Goal: Task Accomplishment & Management: Complete application form

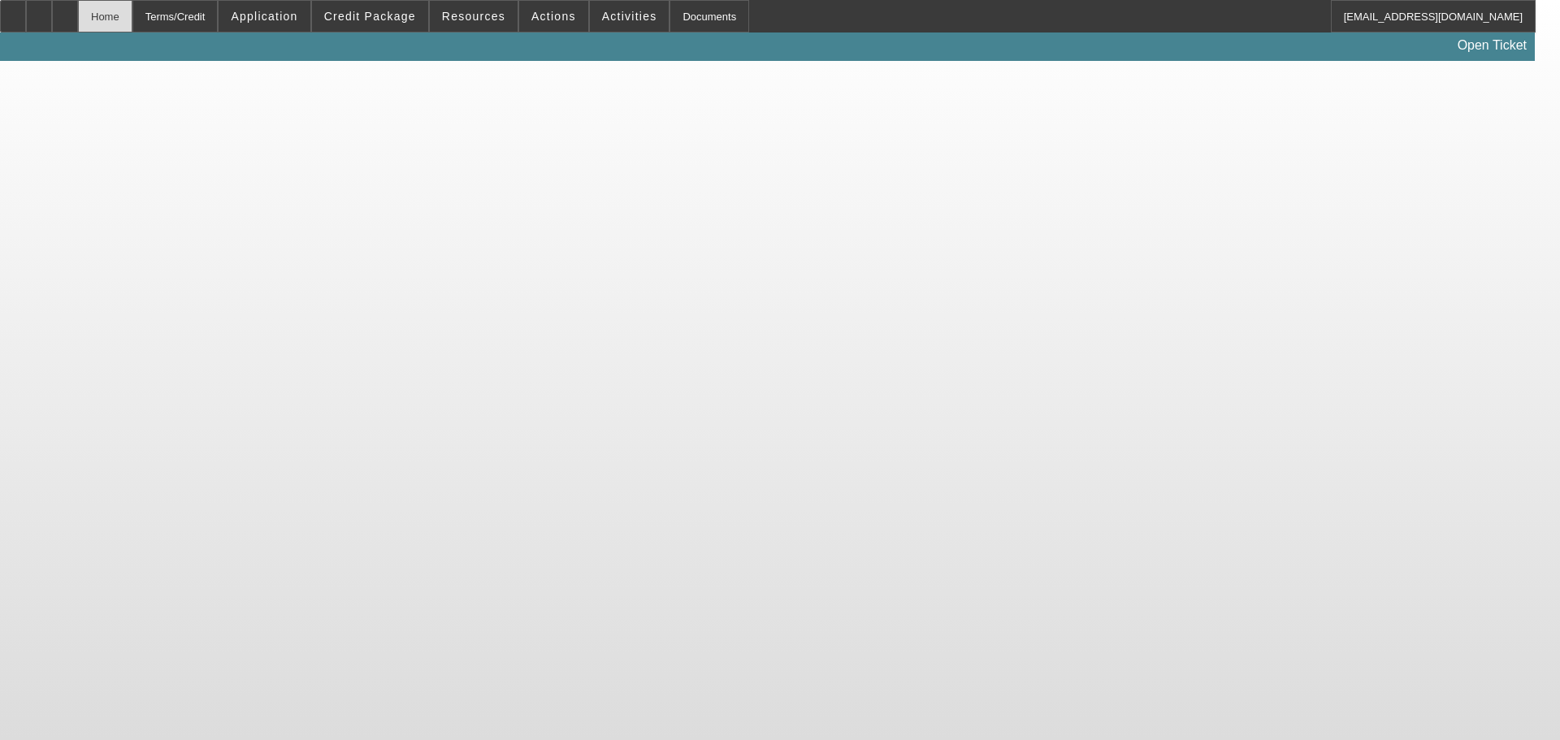
click at [132, 14] on div "Home" at bounding box center [105, 16] width 54 height 32
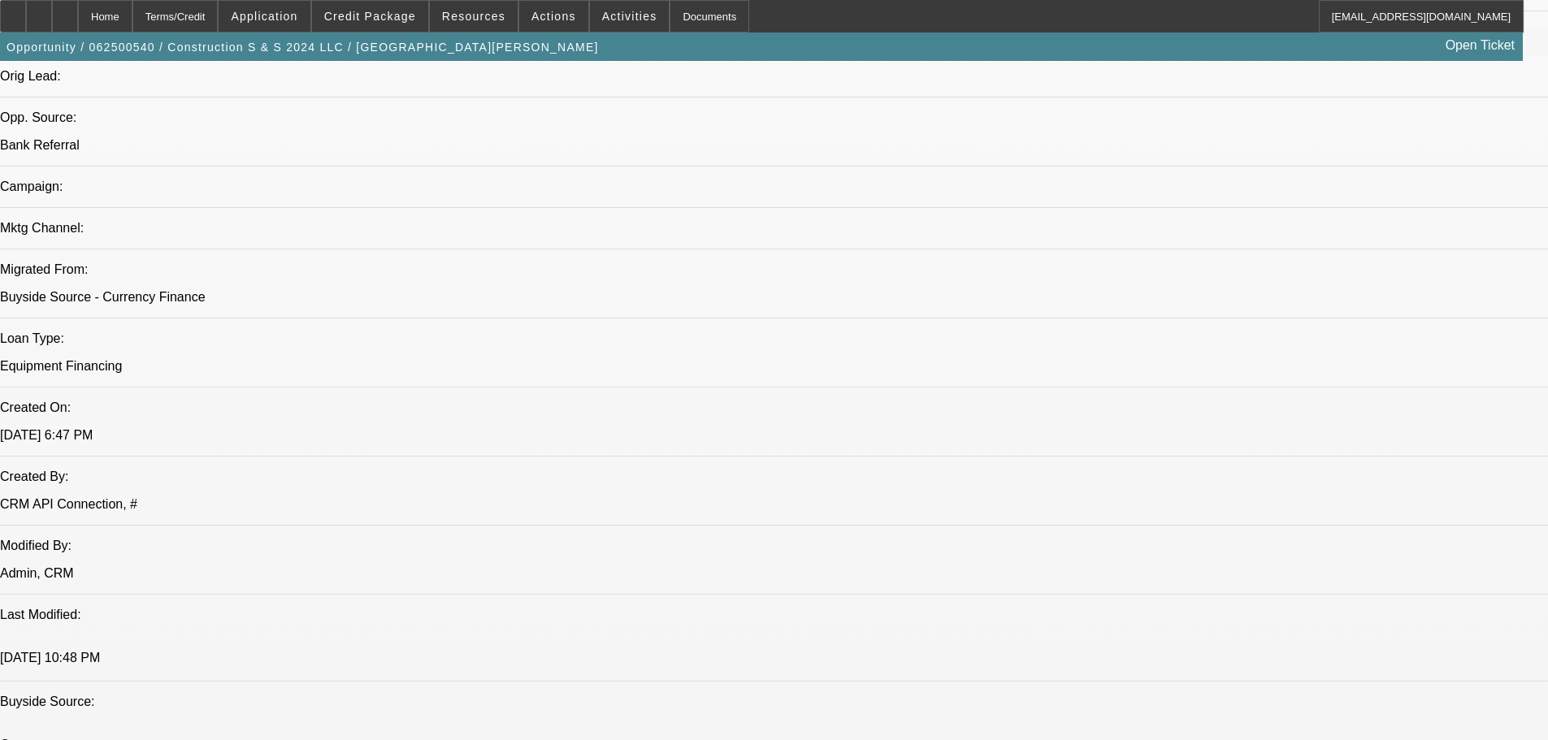
select select "0"
select select "2"
select select "0"
select select "6"
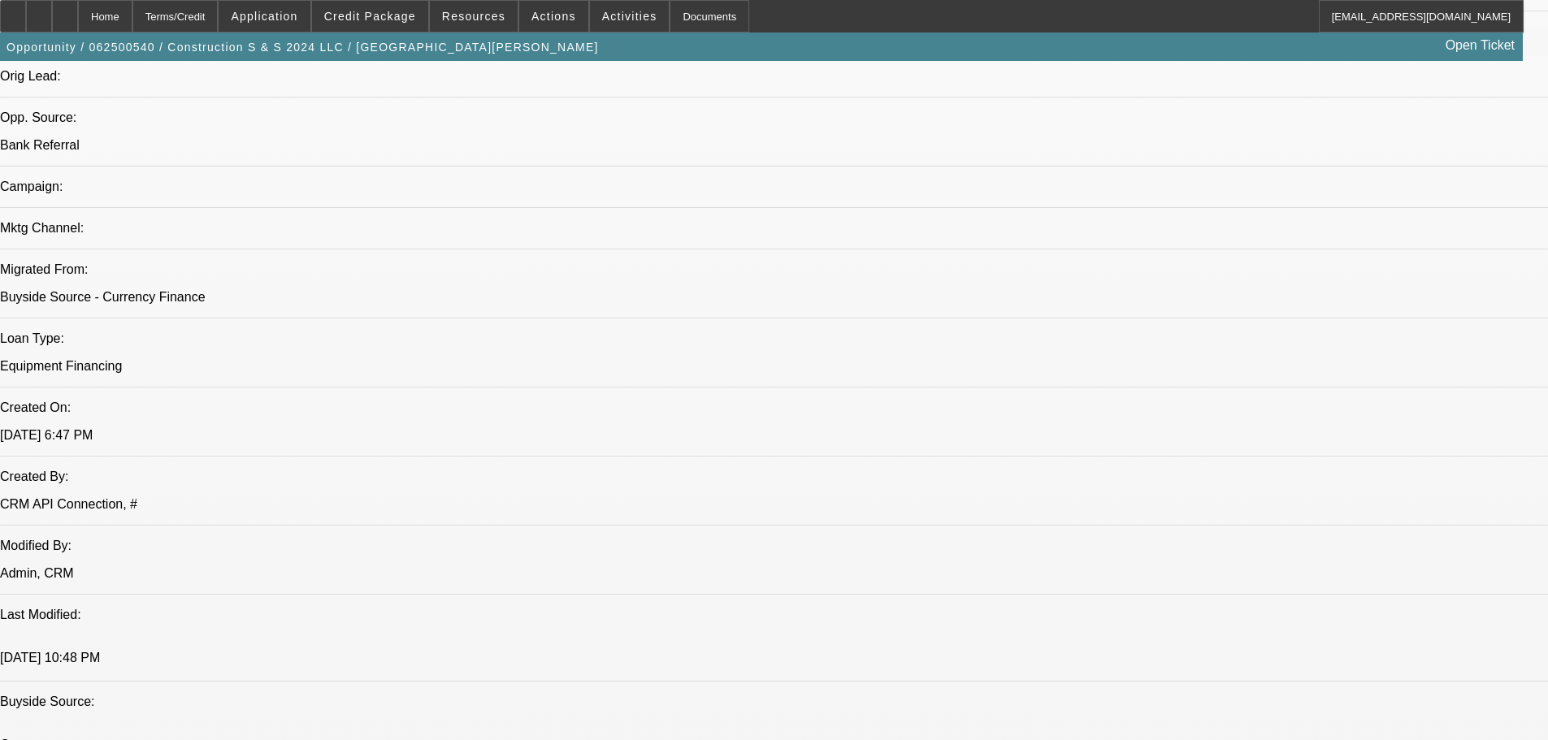
select select "0"
select select "2"
select select "0"
select select "6"
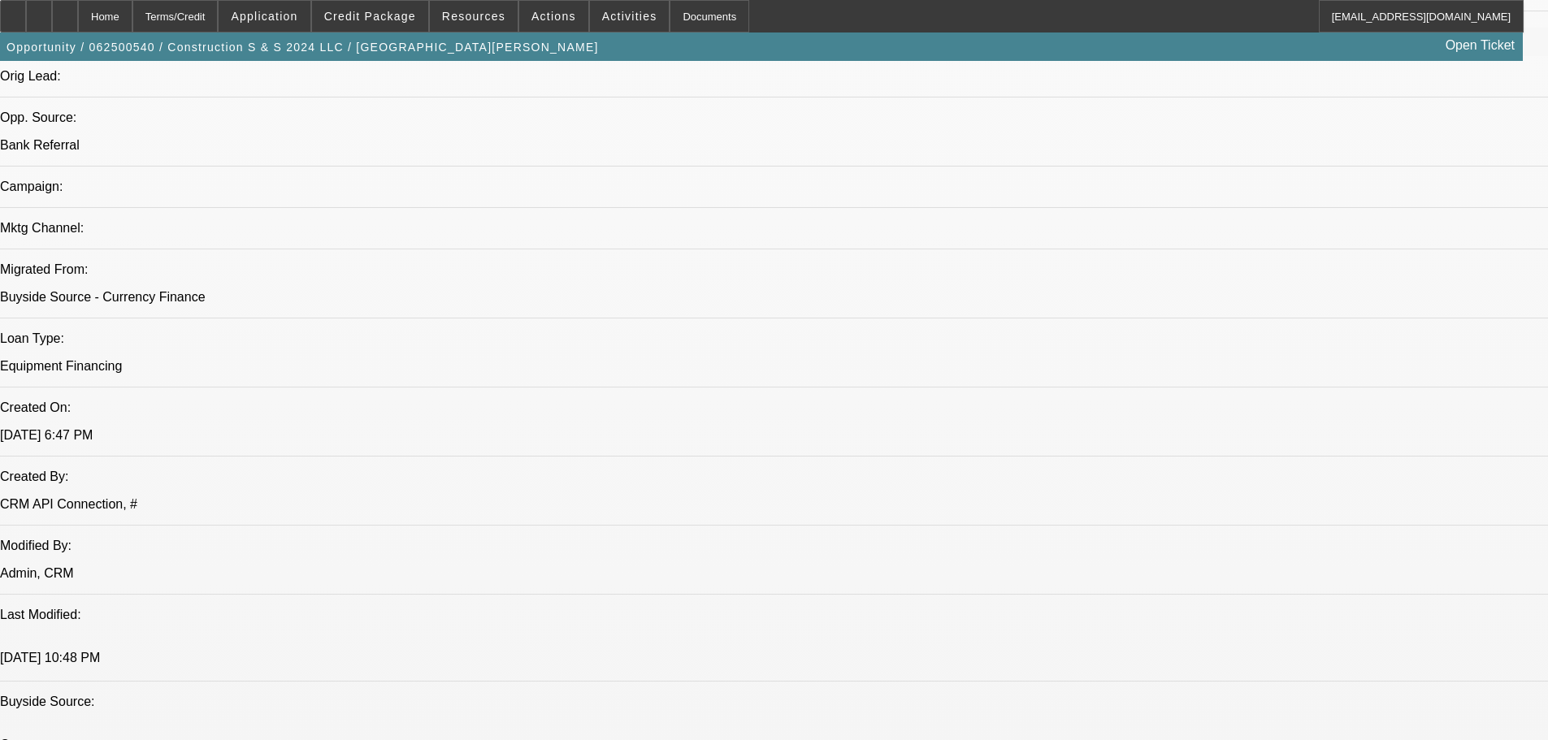
select select "0"
select select "2"
select select "0"
select select "6"
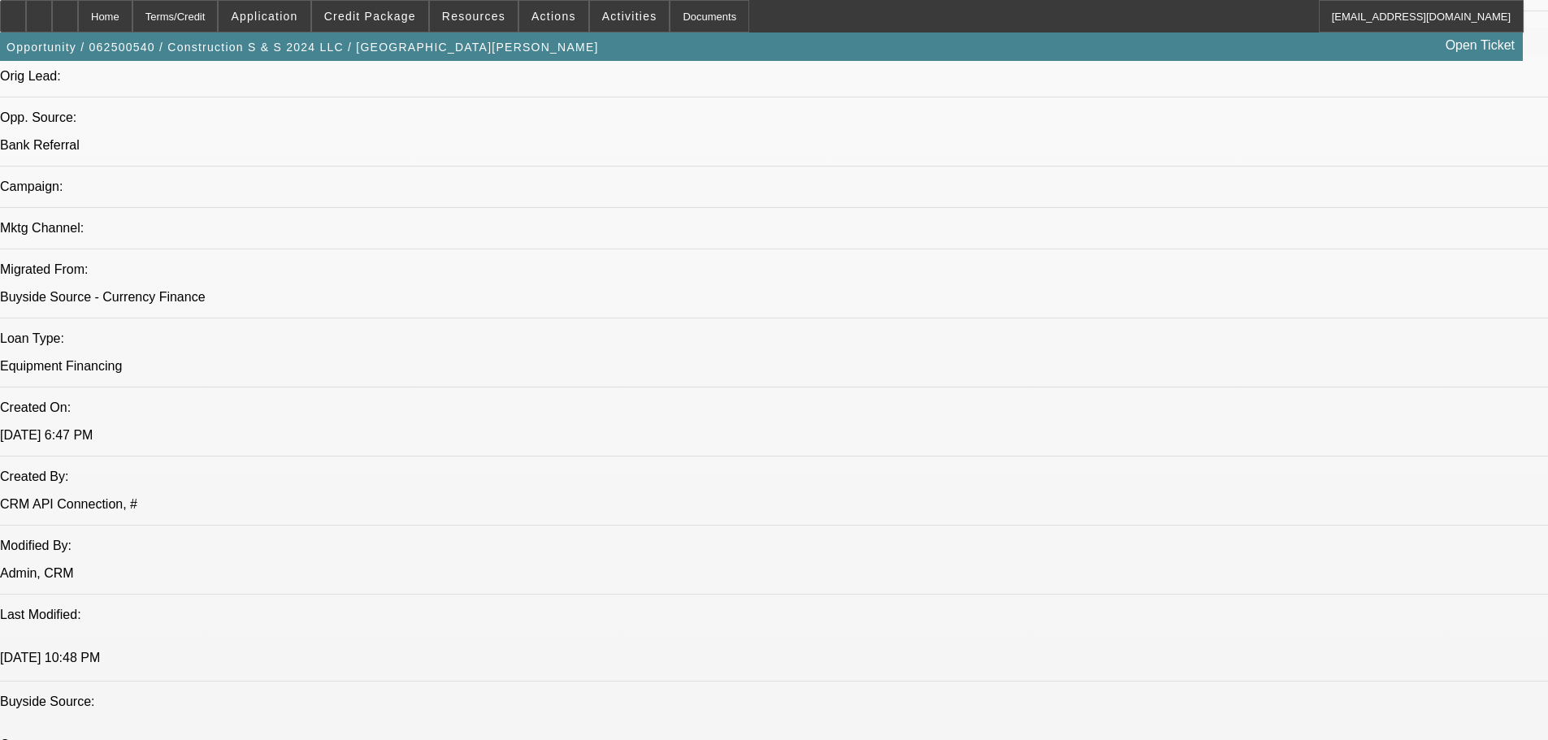
select select "0"
select select "2"
select select "0"
select select "6"
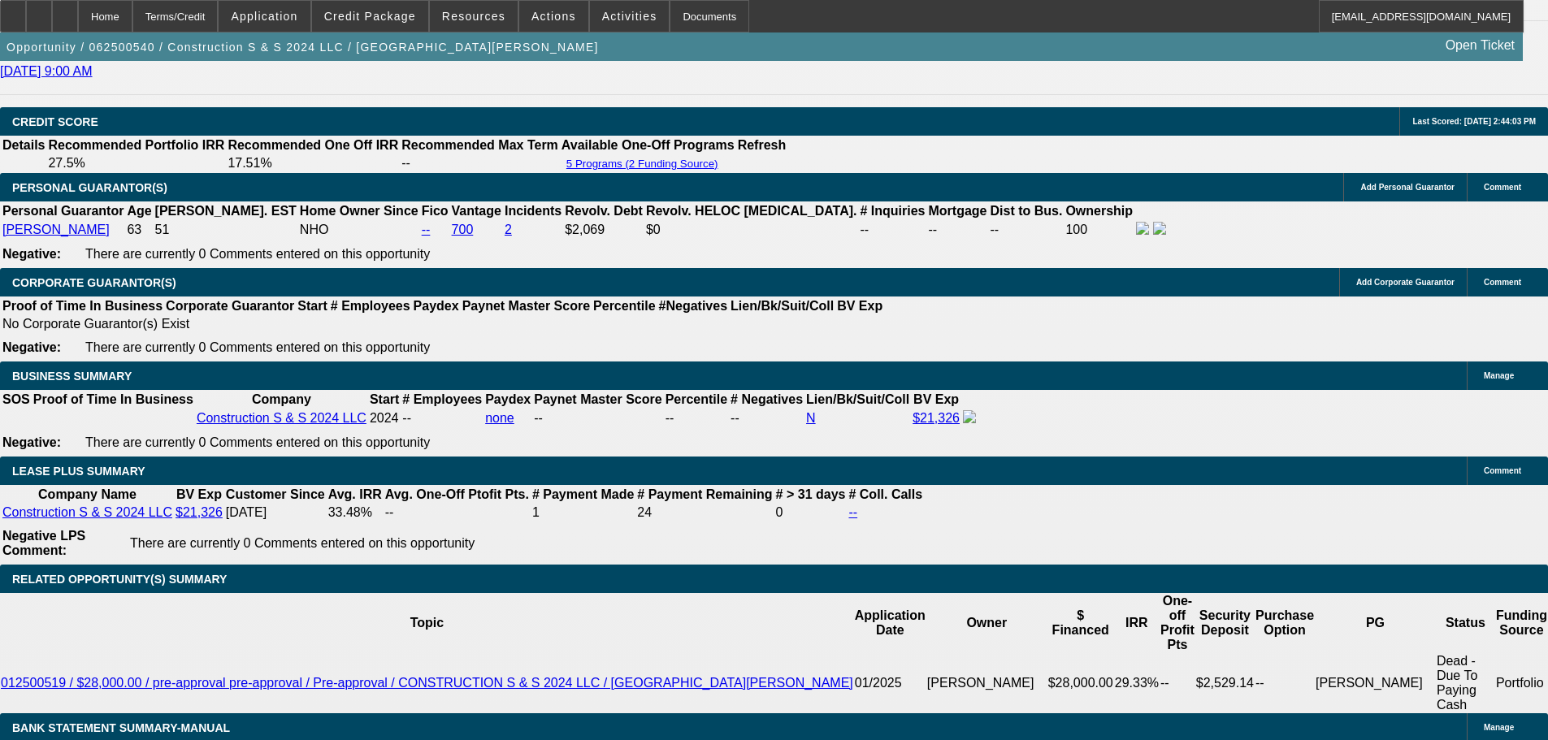
scroll to position [2462, 0]
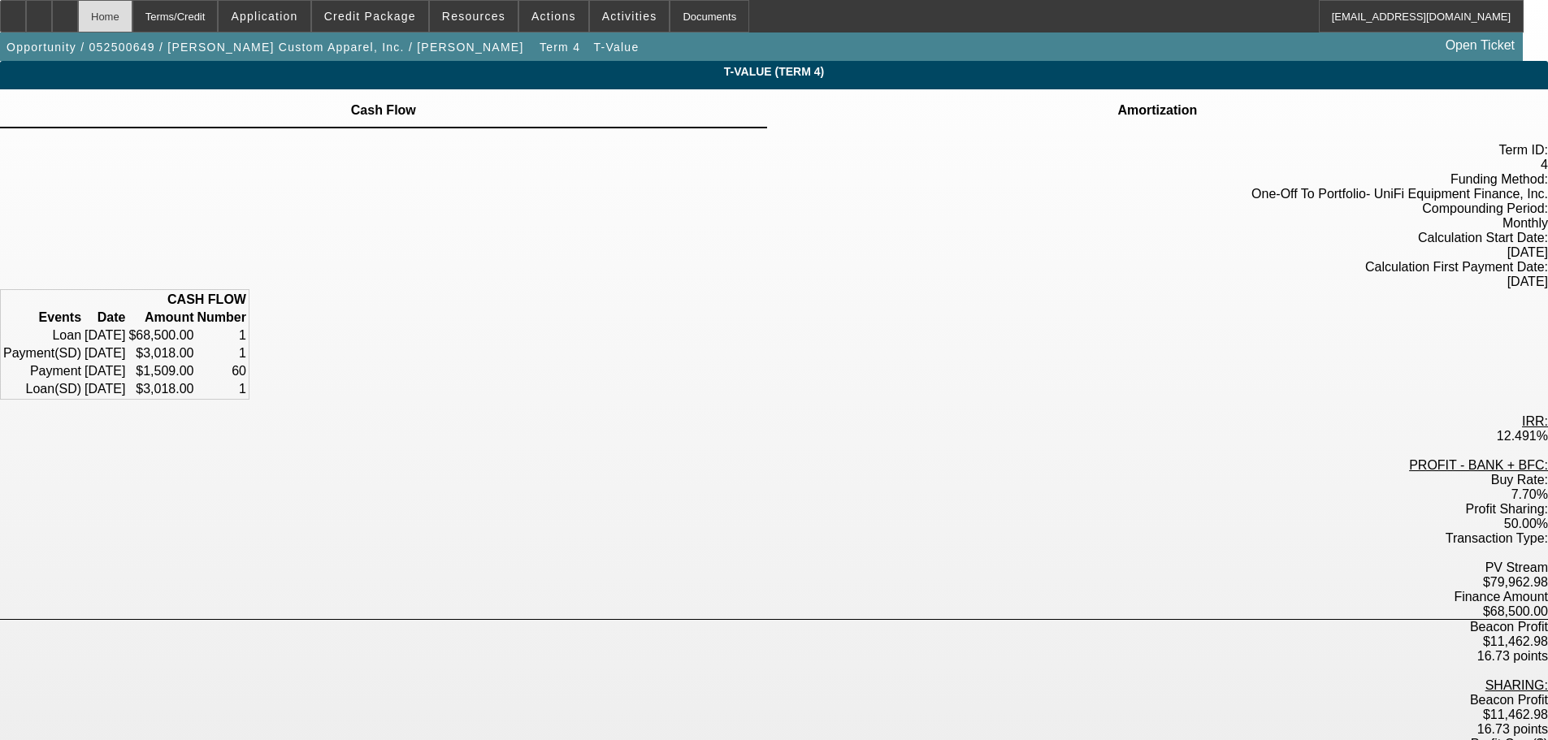
click at [132, 19] on div "Home" at bounding box center [105, 16] width 54 height 32
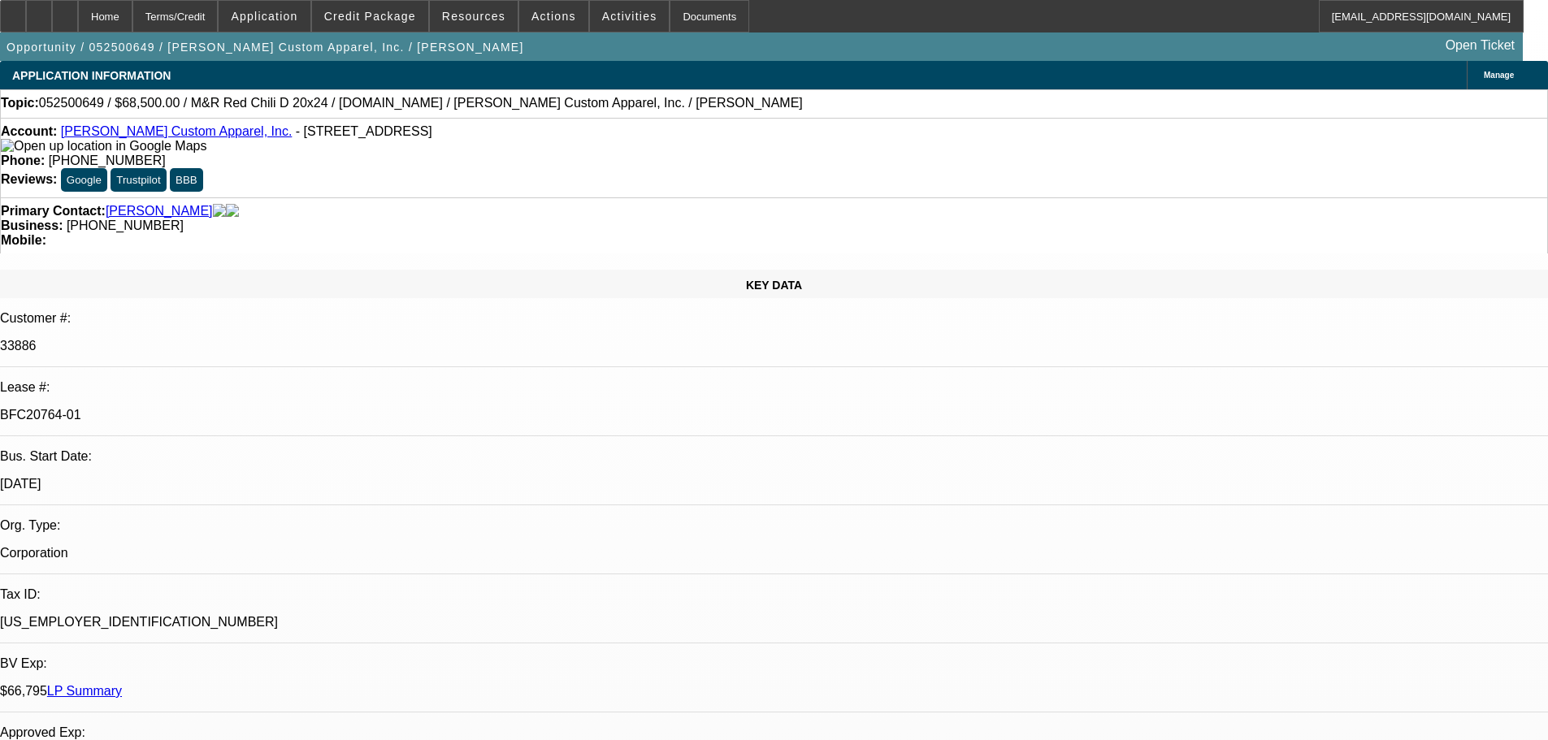
select select "0"
select select "2"
select select "0"
select select "2"
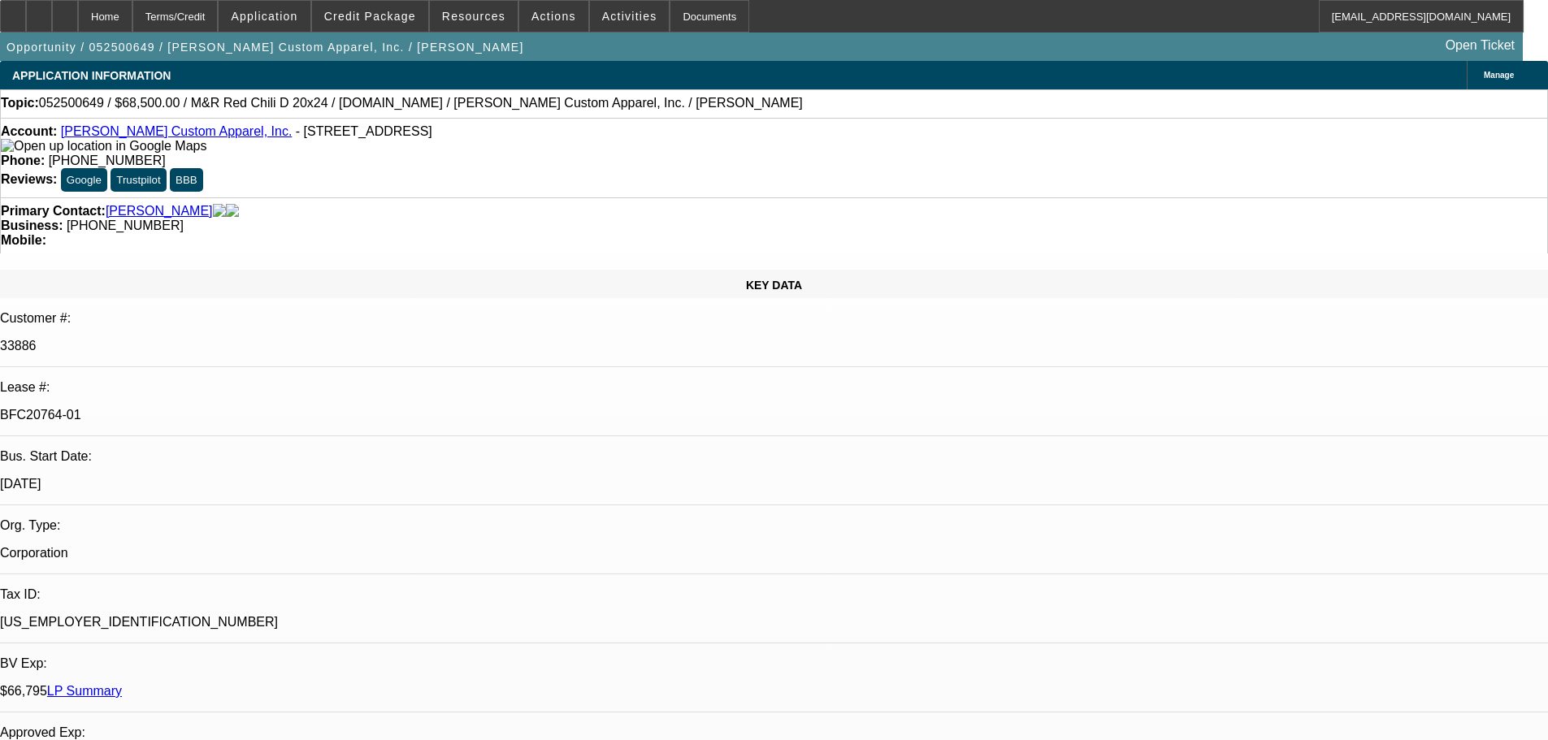
select select "0.1"
select select "0"
select select "2"
select select "0.1"
select select "0"
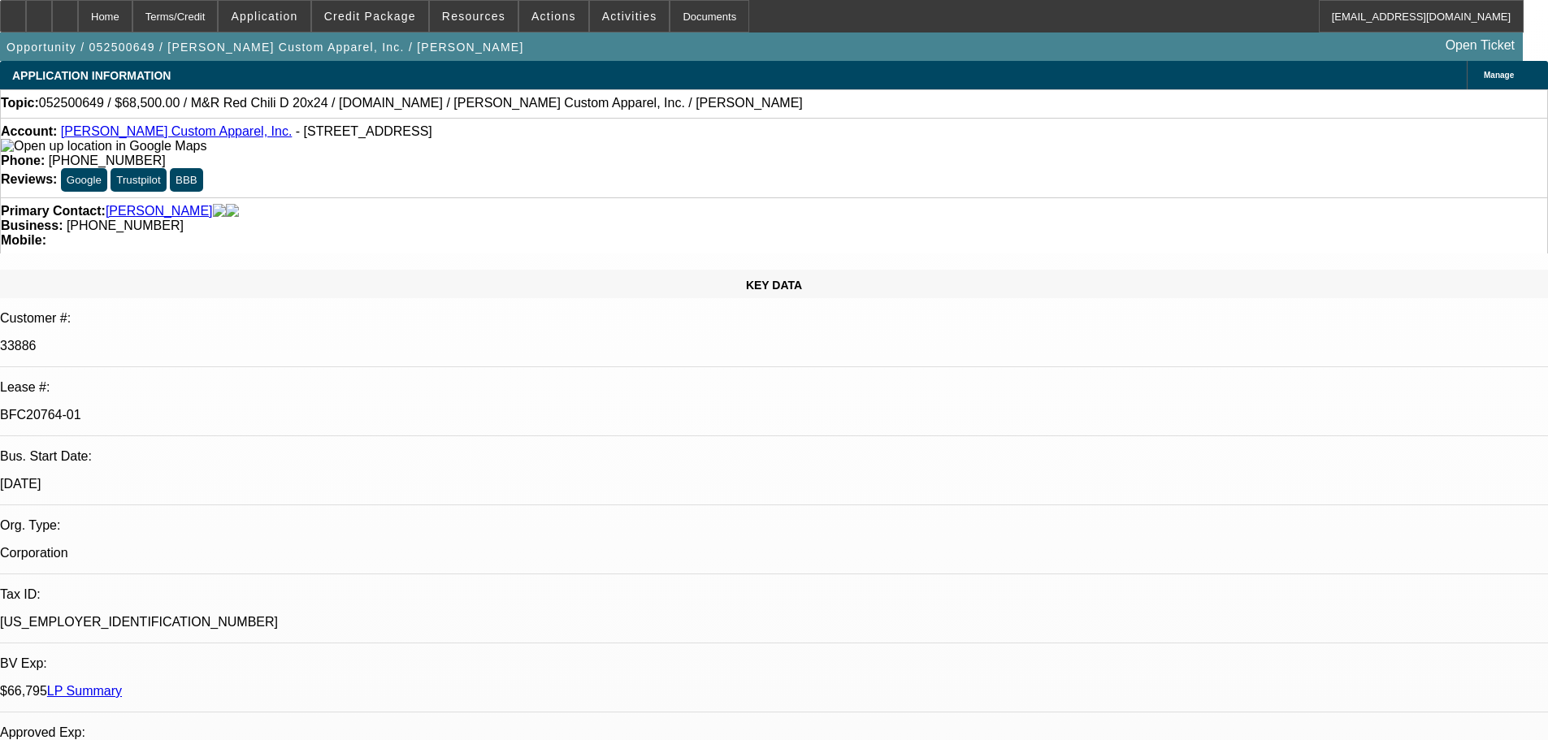
select select "0"
select select "0.1"
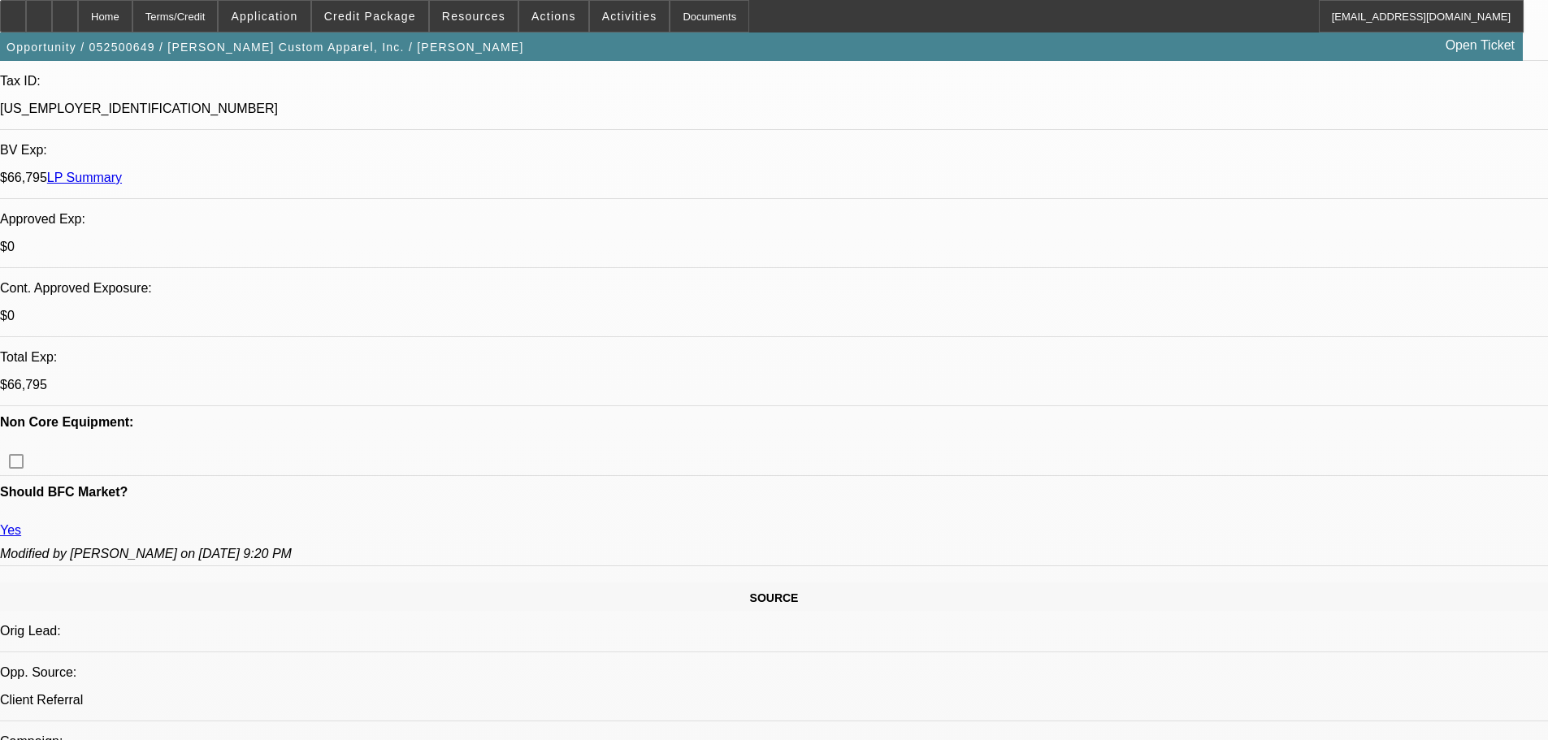
select select "6"
select select "4"
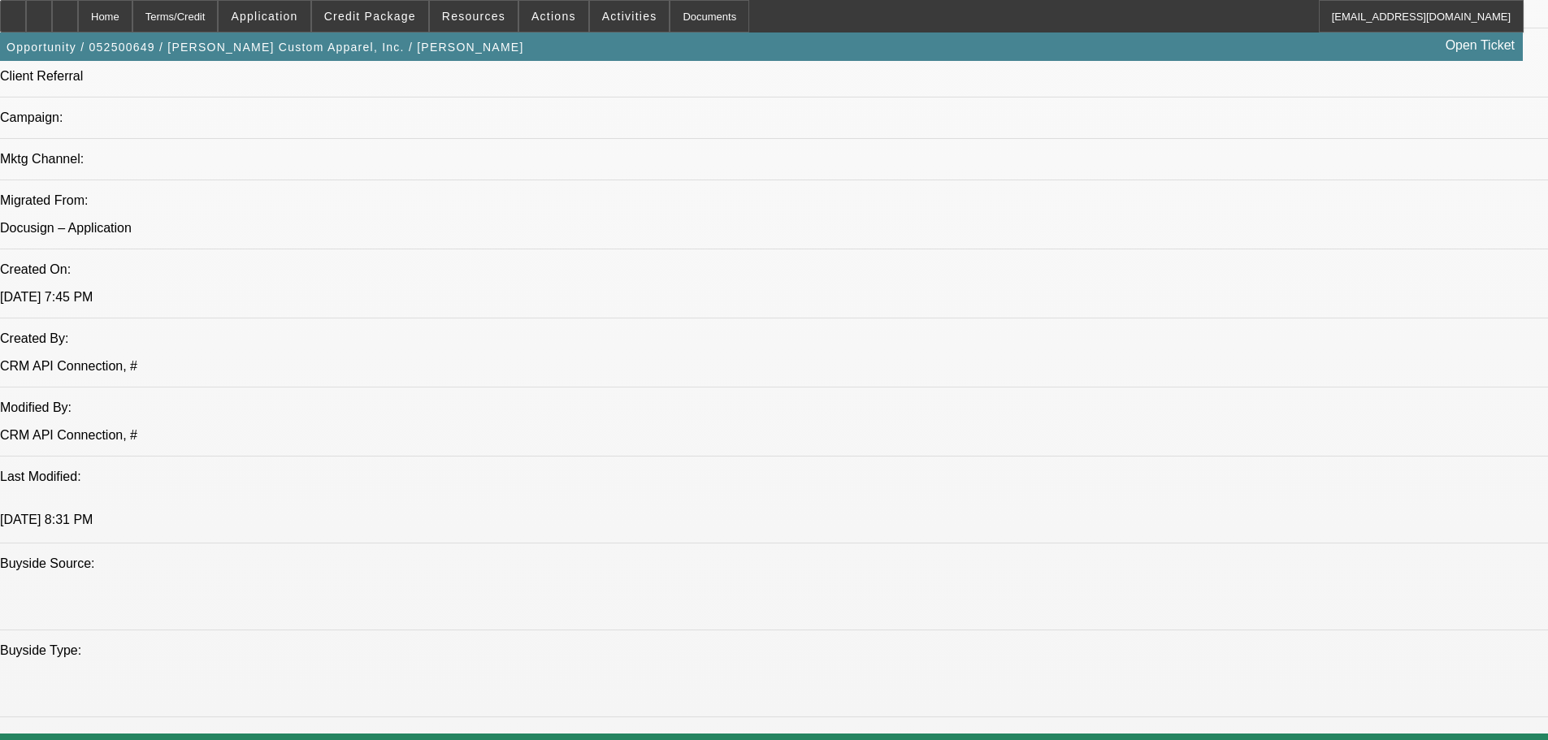
select select "1"
select select "2"
select select "1"
select select "2"
select select "1"
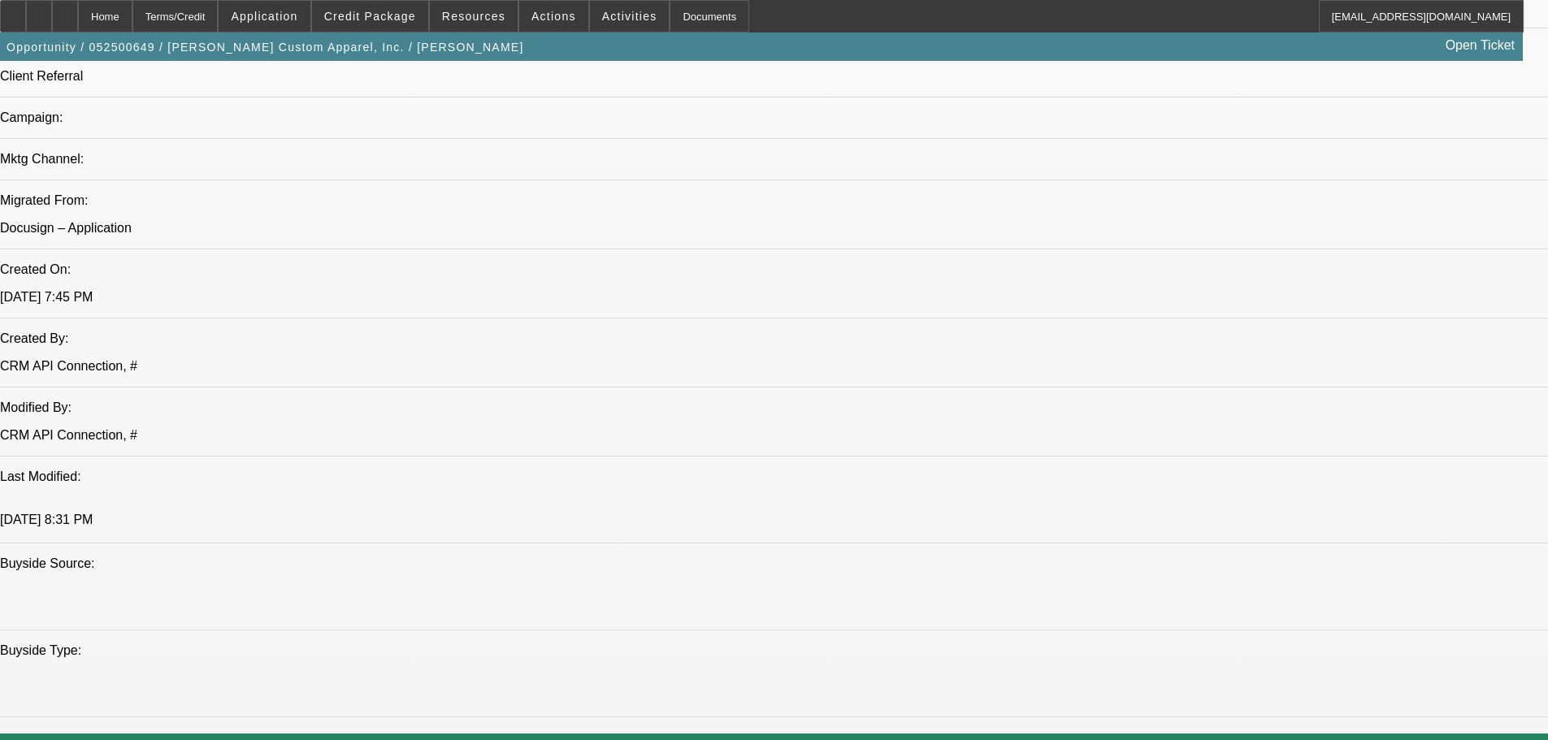
select select "2"
select select "1"
select select "2"
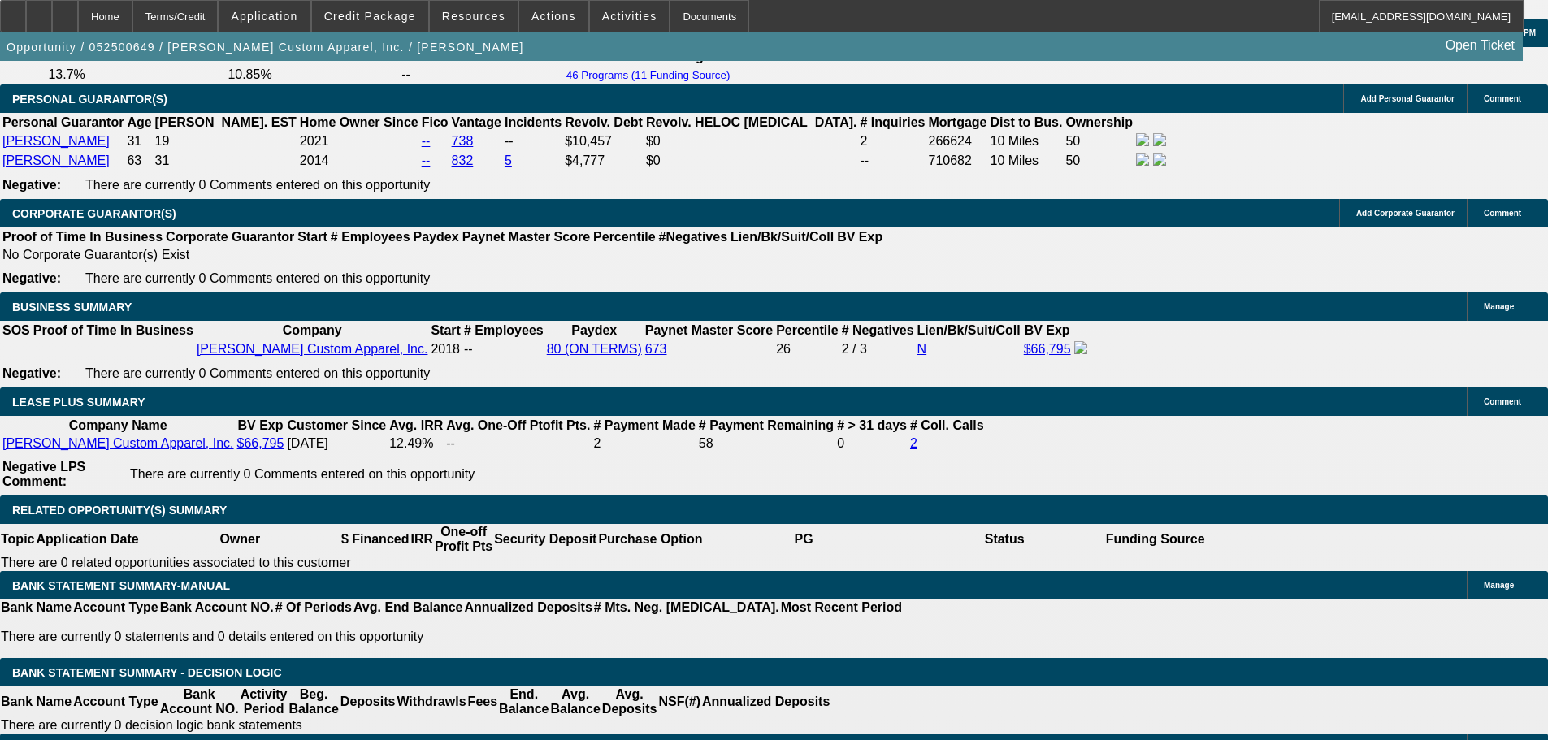
scroll to position [2593, 0]
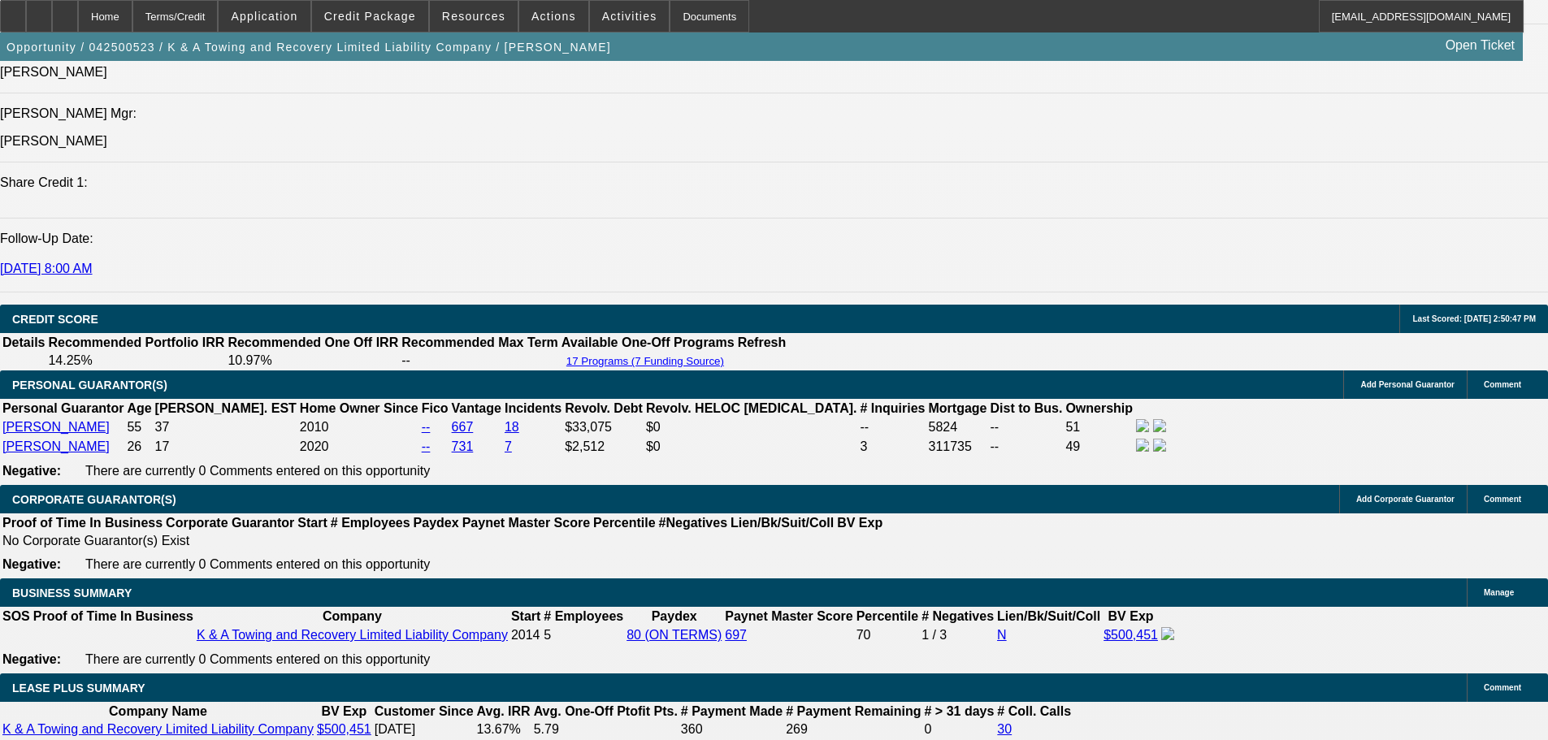
select select "0"
select select "2"
select select "0"
select select "2"
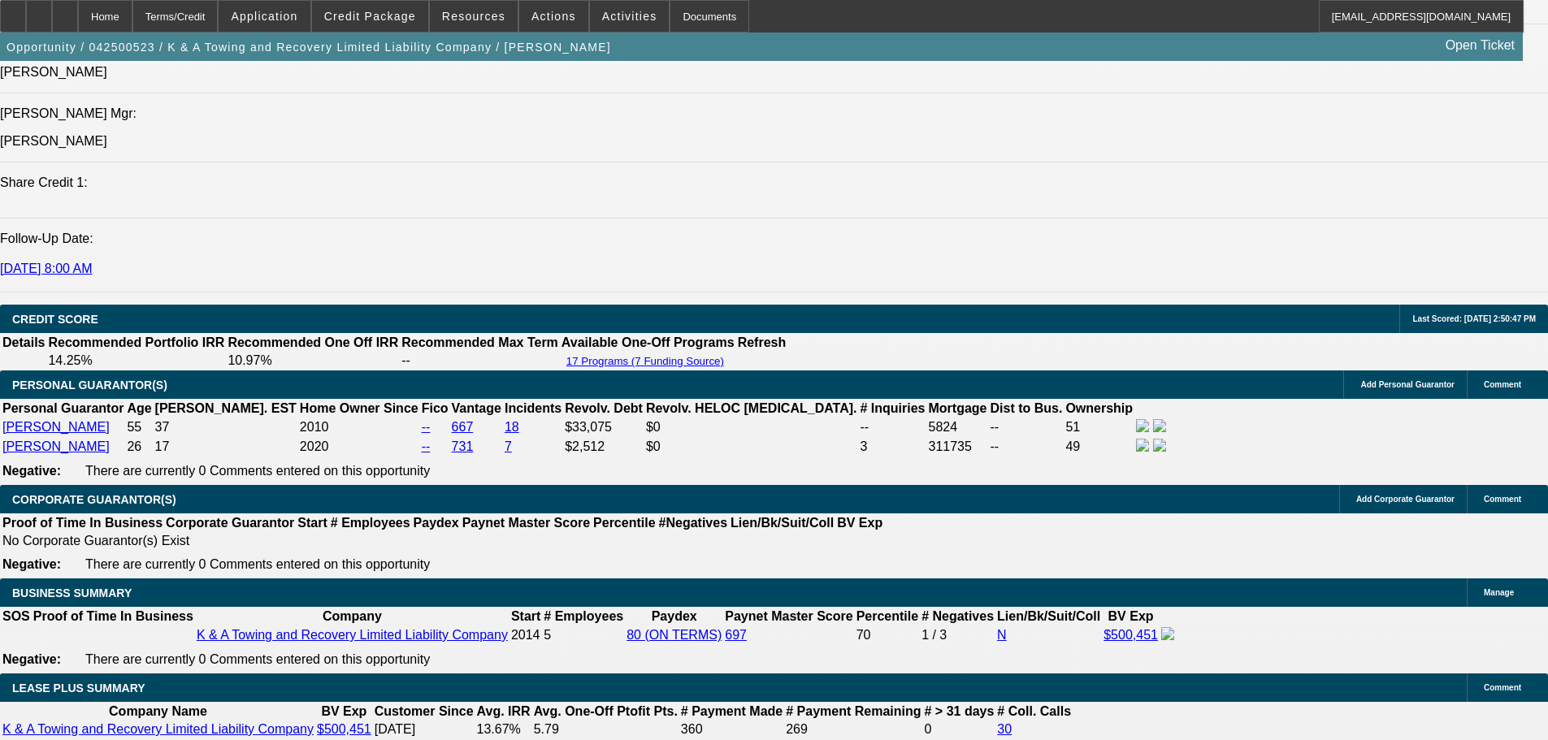
select select "0"
select select "0.2"
select select "0"
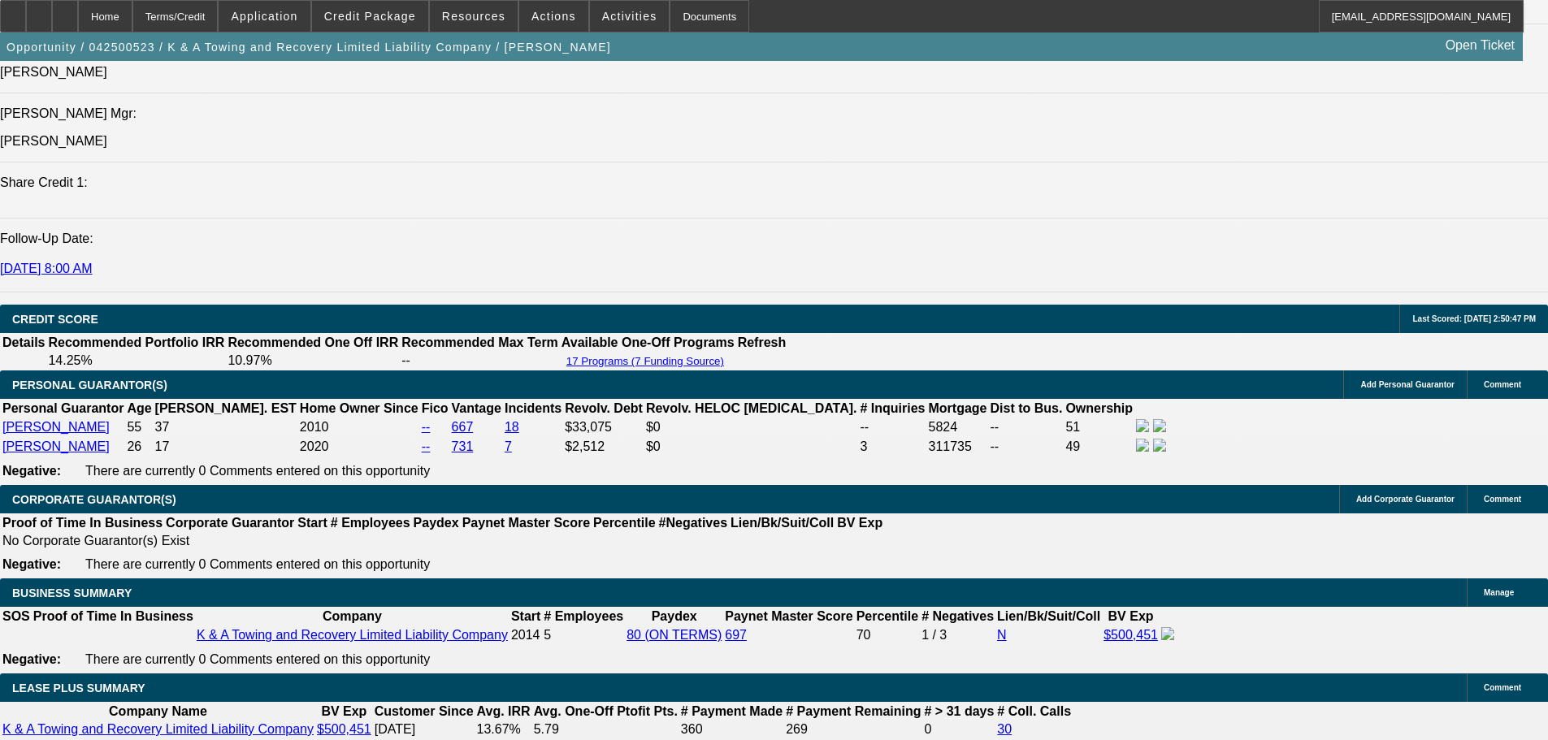
select select "2"
select select "0"
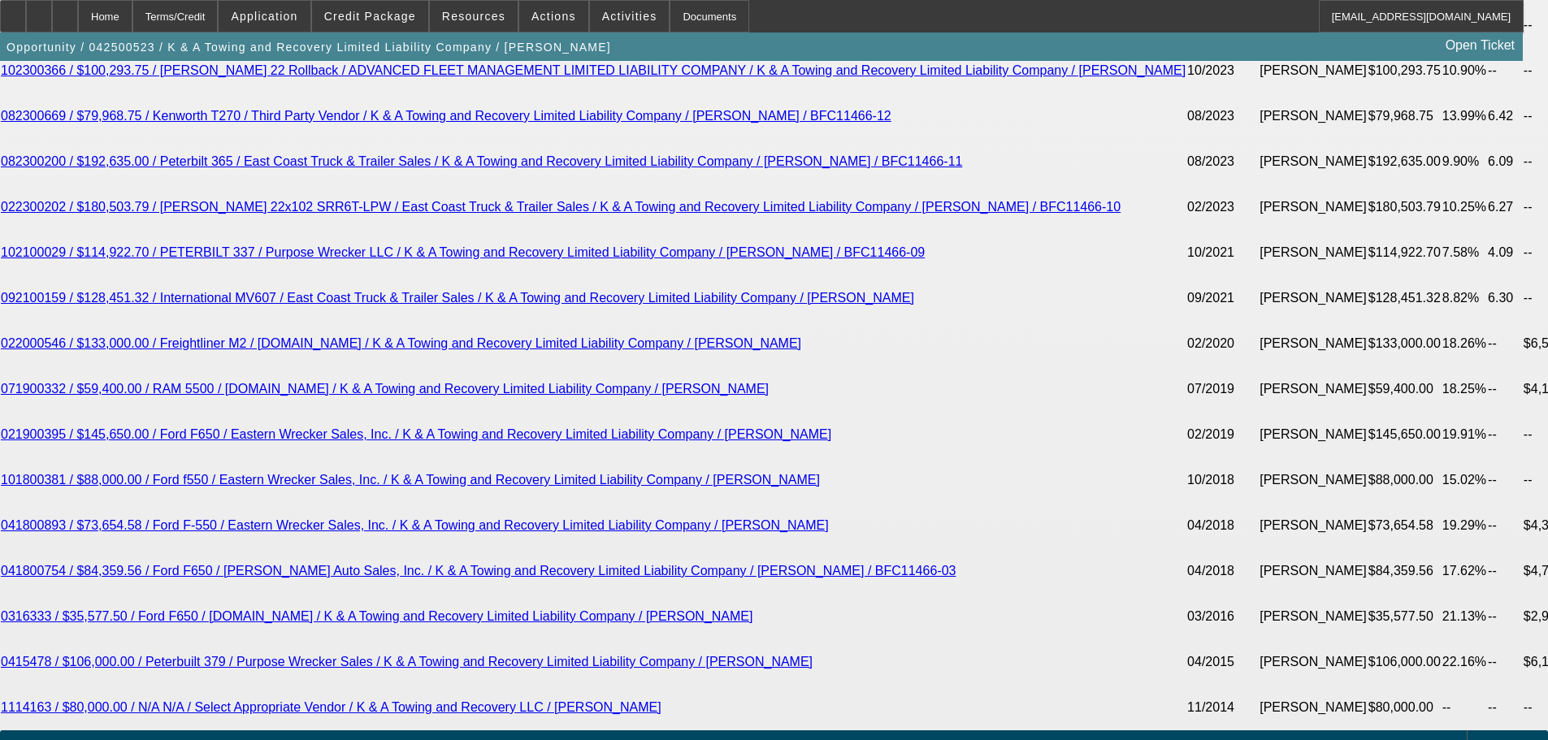
scroll to position [3656, 0]
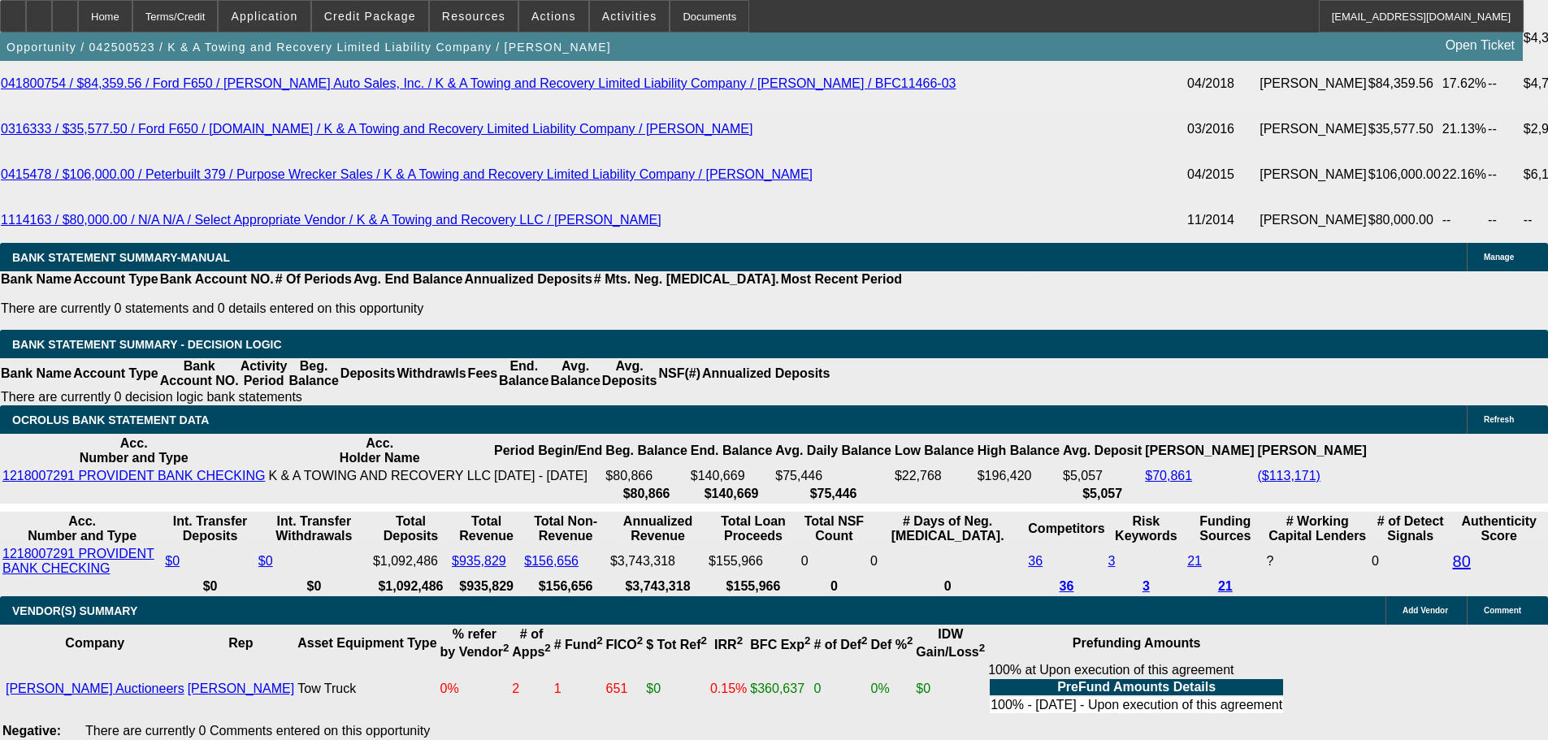
select select "1"
select select "2"
select select "1"
select select "2"
select select "1"
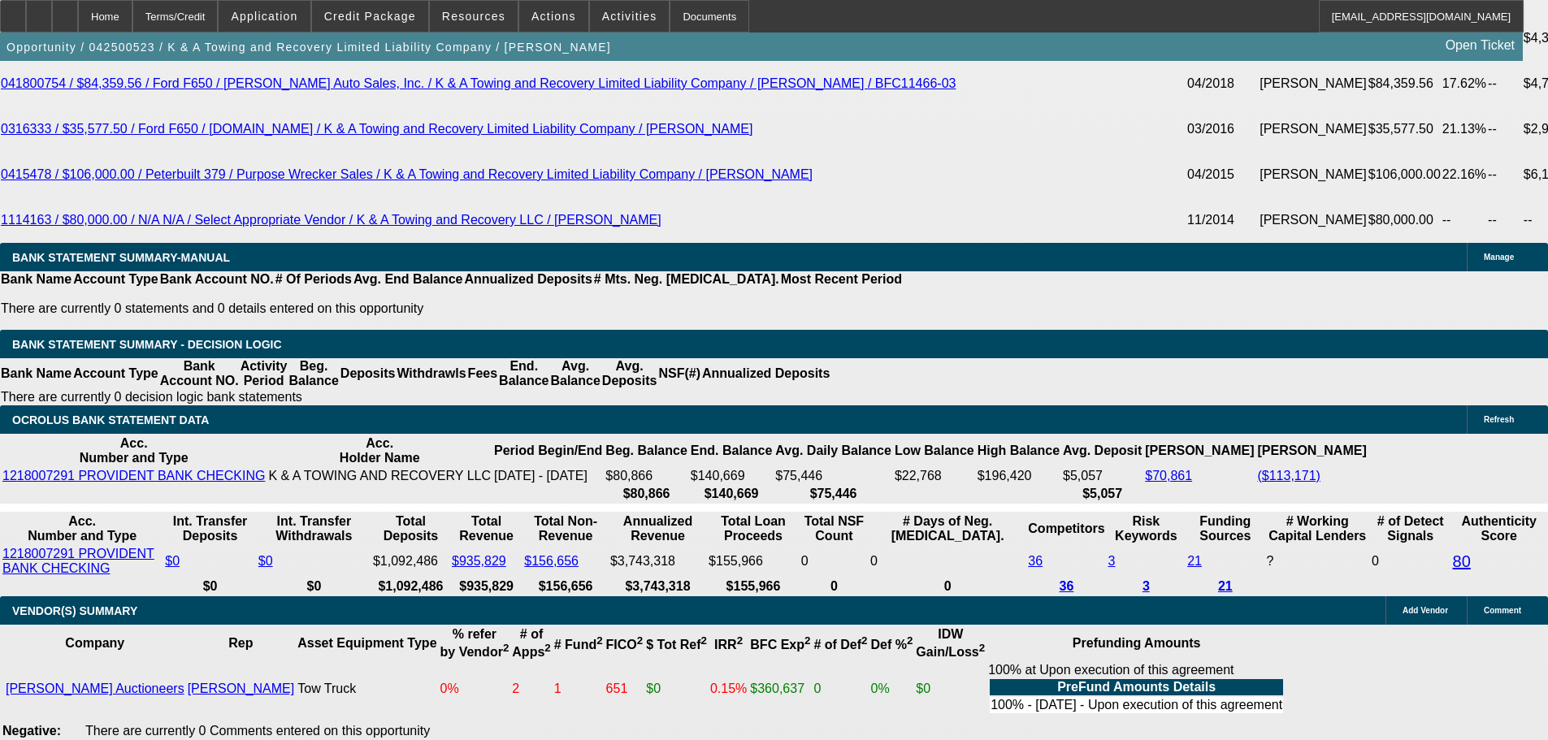
select select "2"
select select "1"
select select "2"
select select "6"
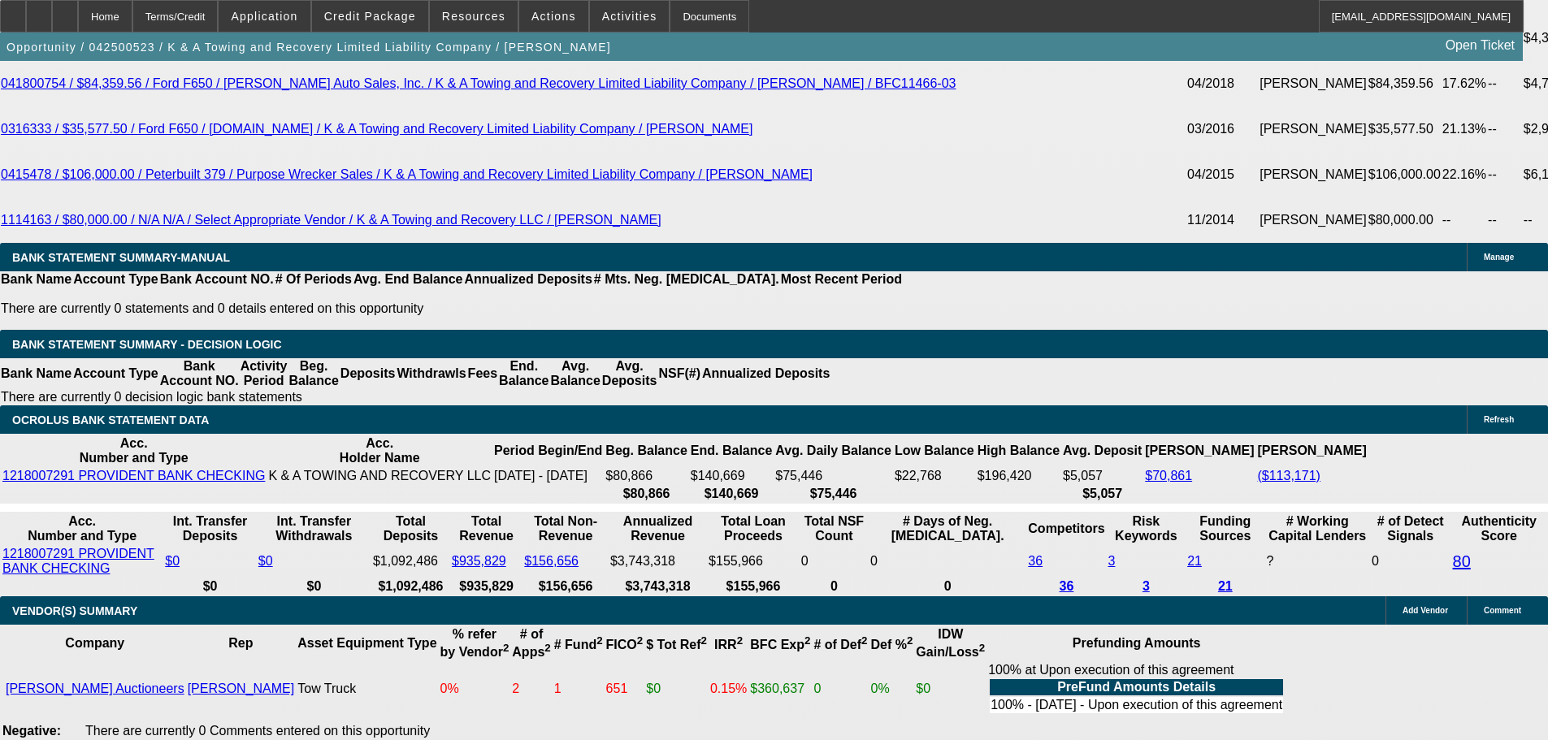
select select "6"
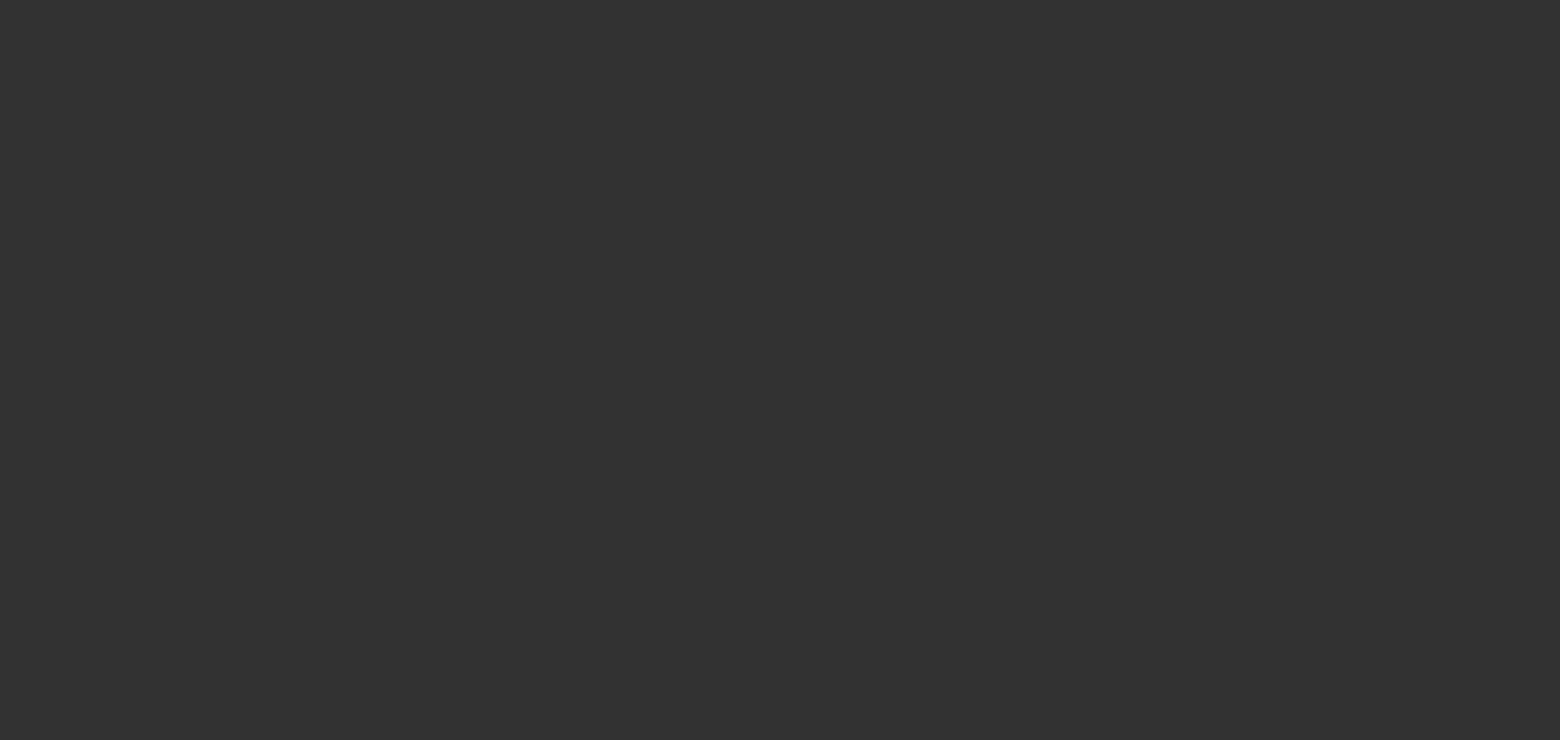
select select "0"
select select "2"
select select "0"
select select "6"
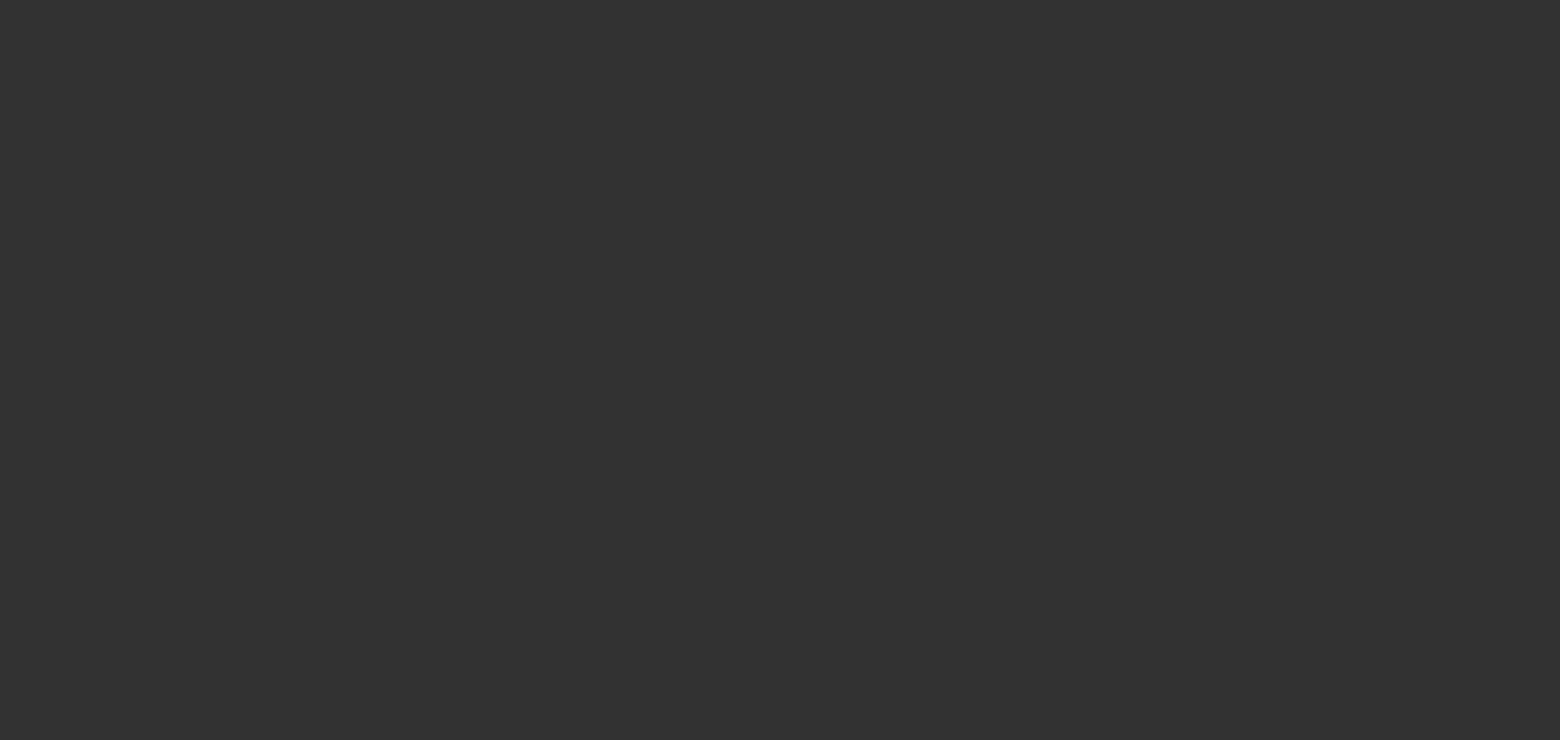
select select "0"
select select "2"
select select "0"
select select "6"
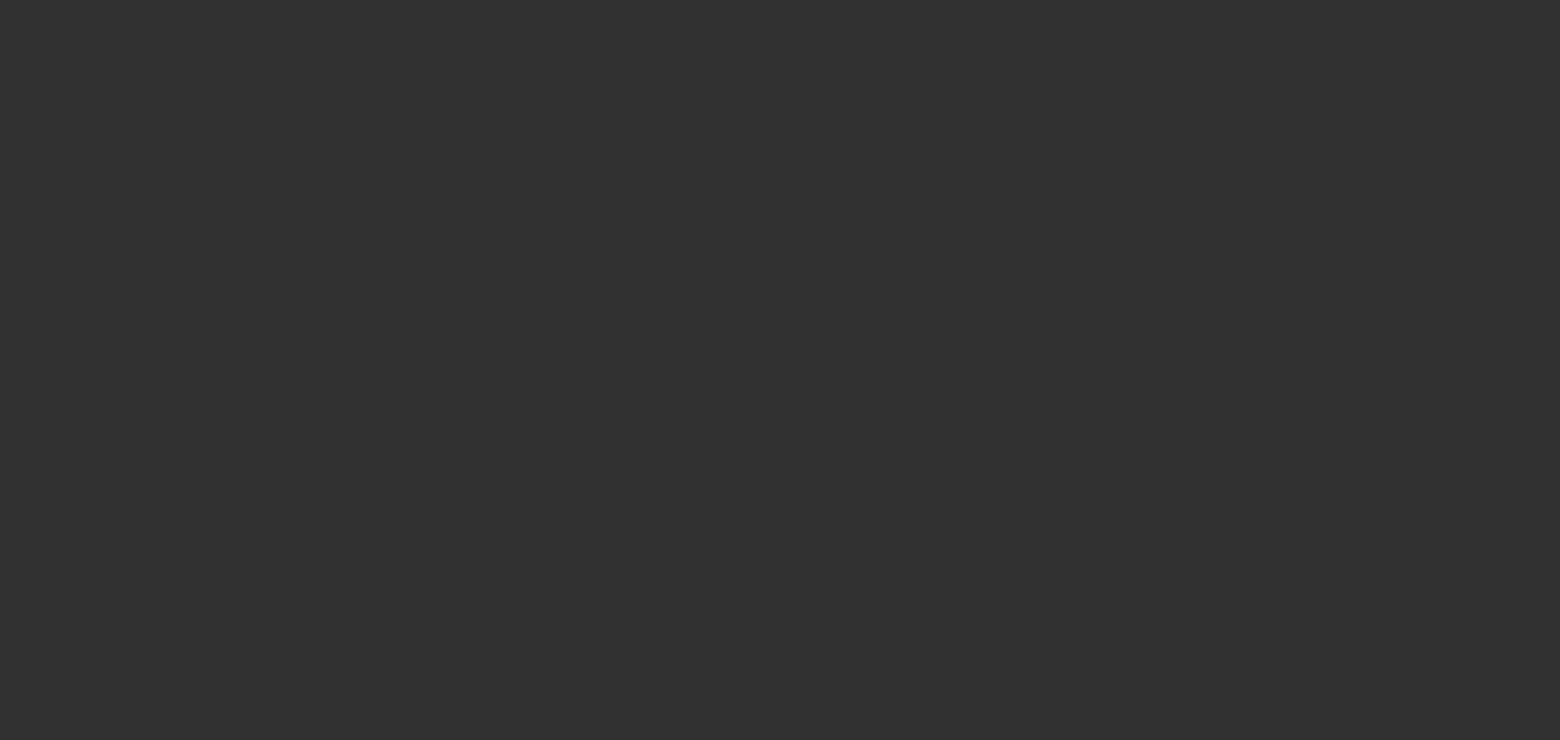
select select "0"
select select "3"
select select "0"
select select "6"
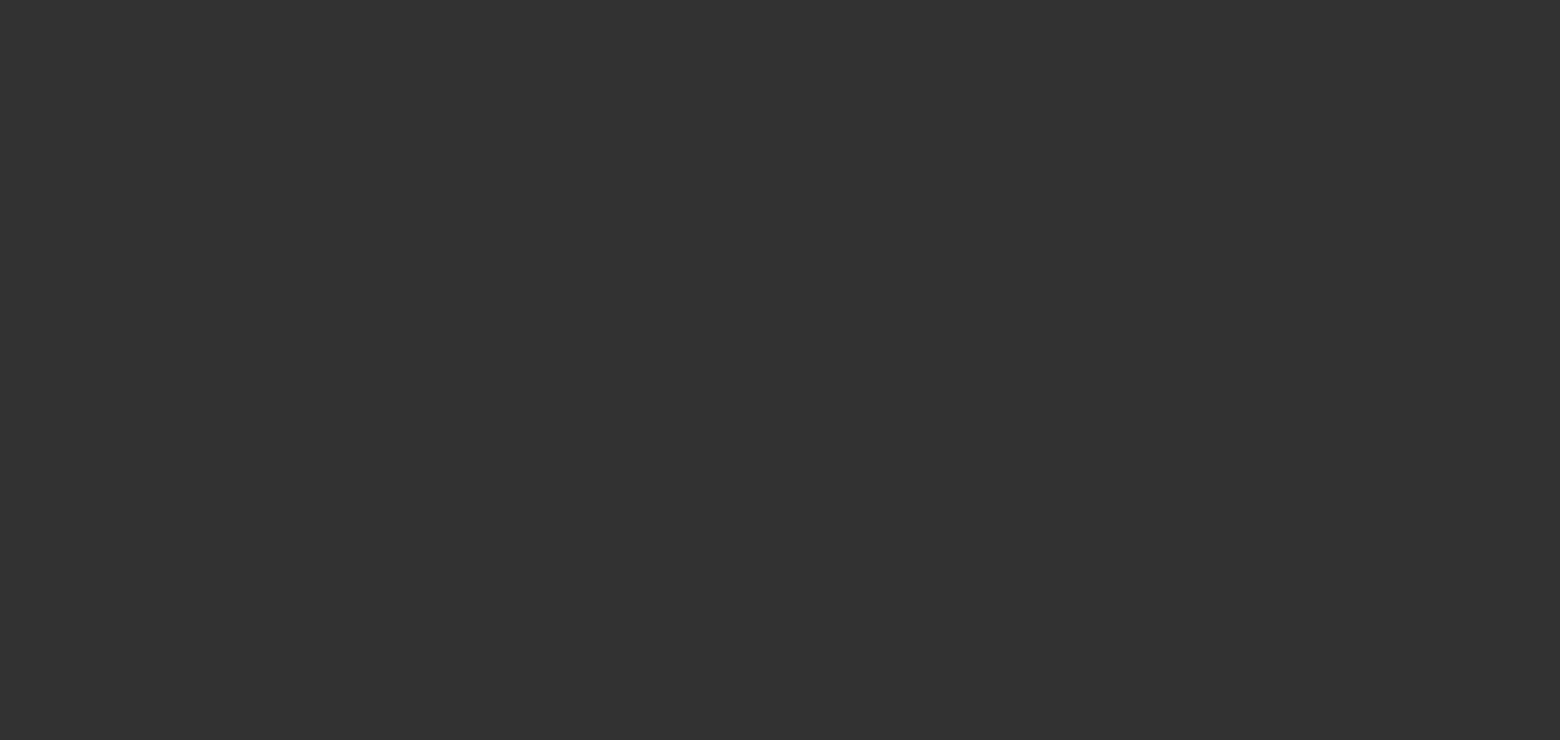
select select "0"
select select "3"
select select "0"
select select "6"
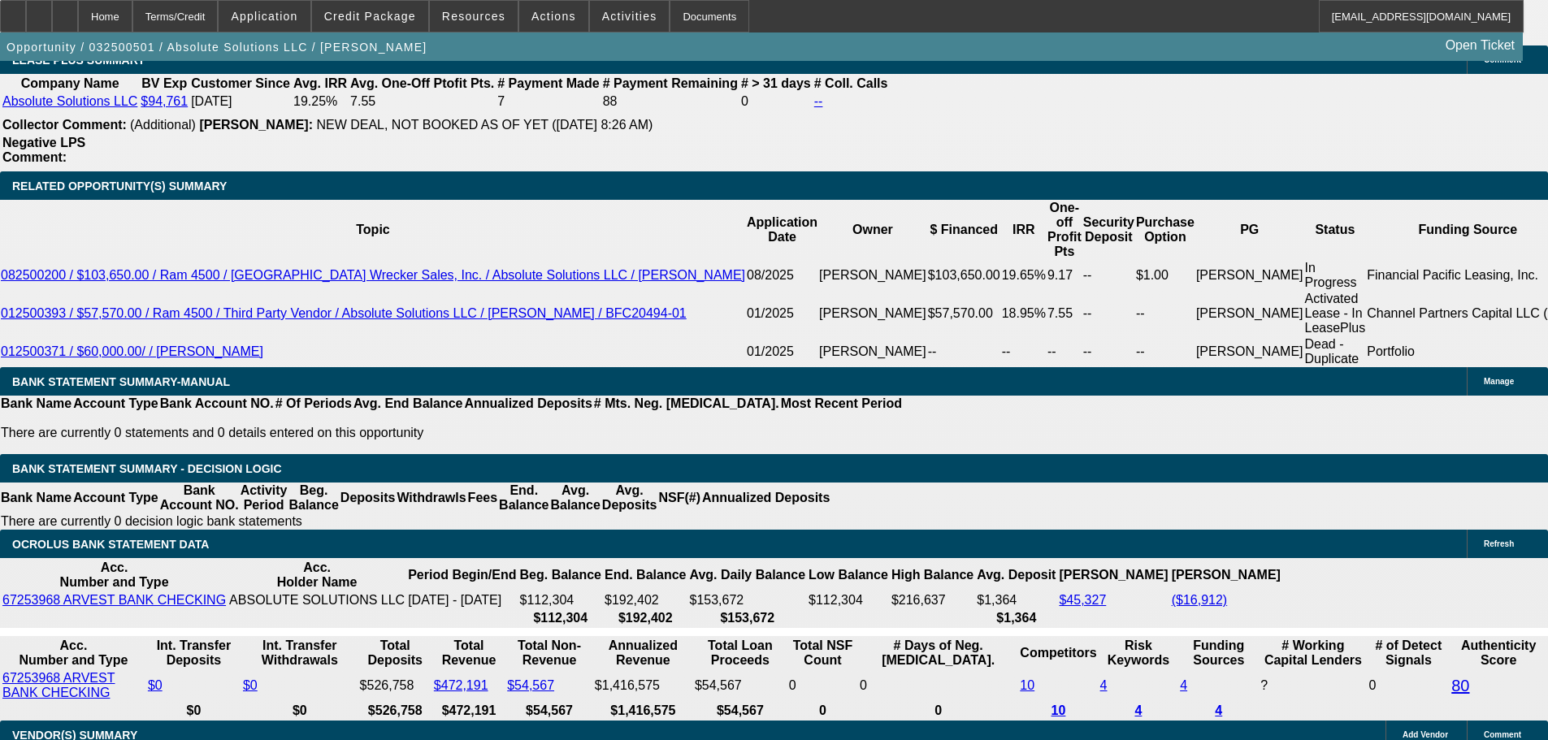
scroll to position [2681, 0]
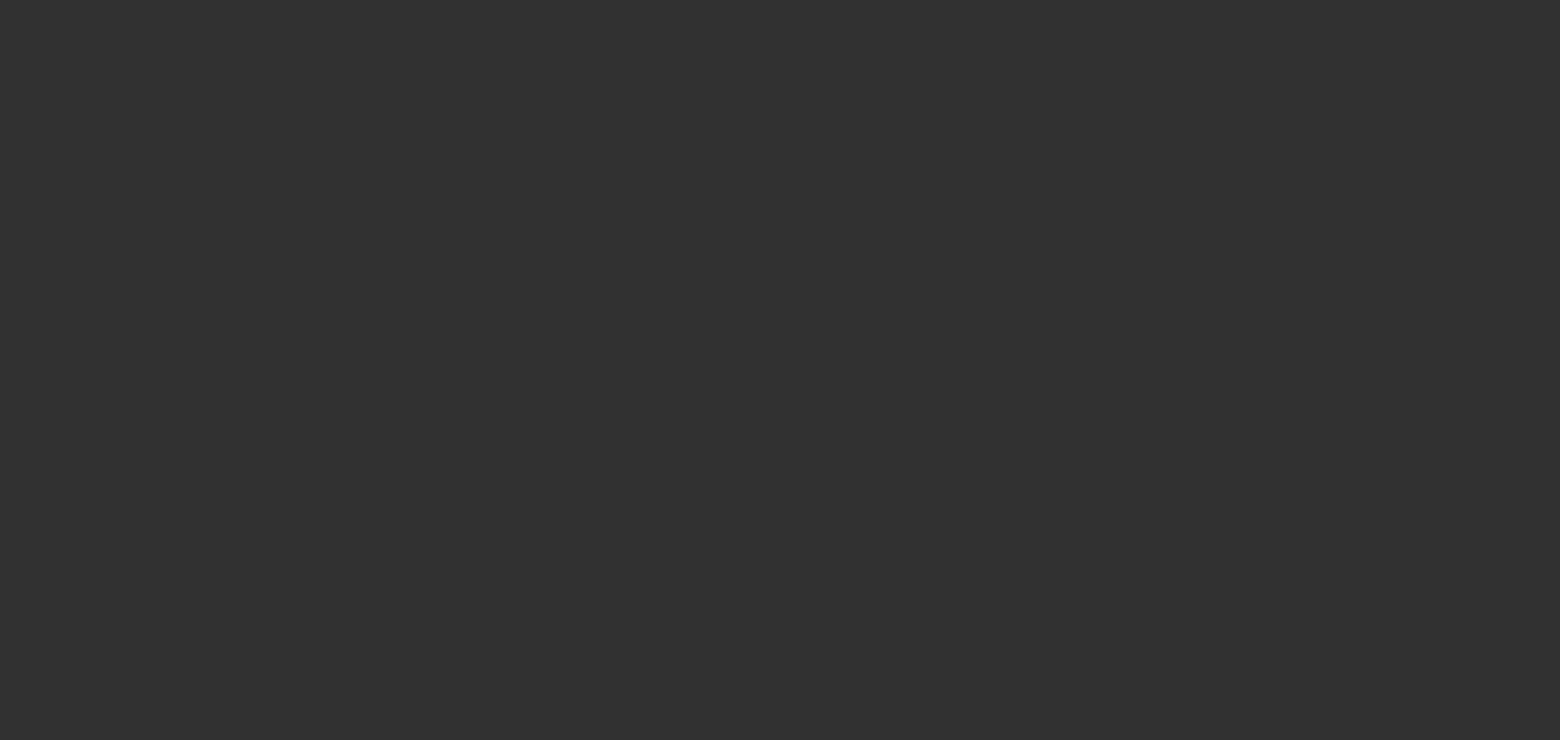
select select "0"
select select "2"
select select "0"
select select "6"
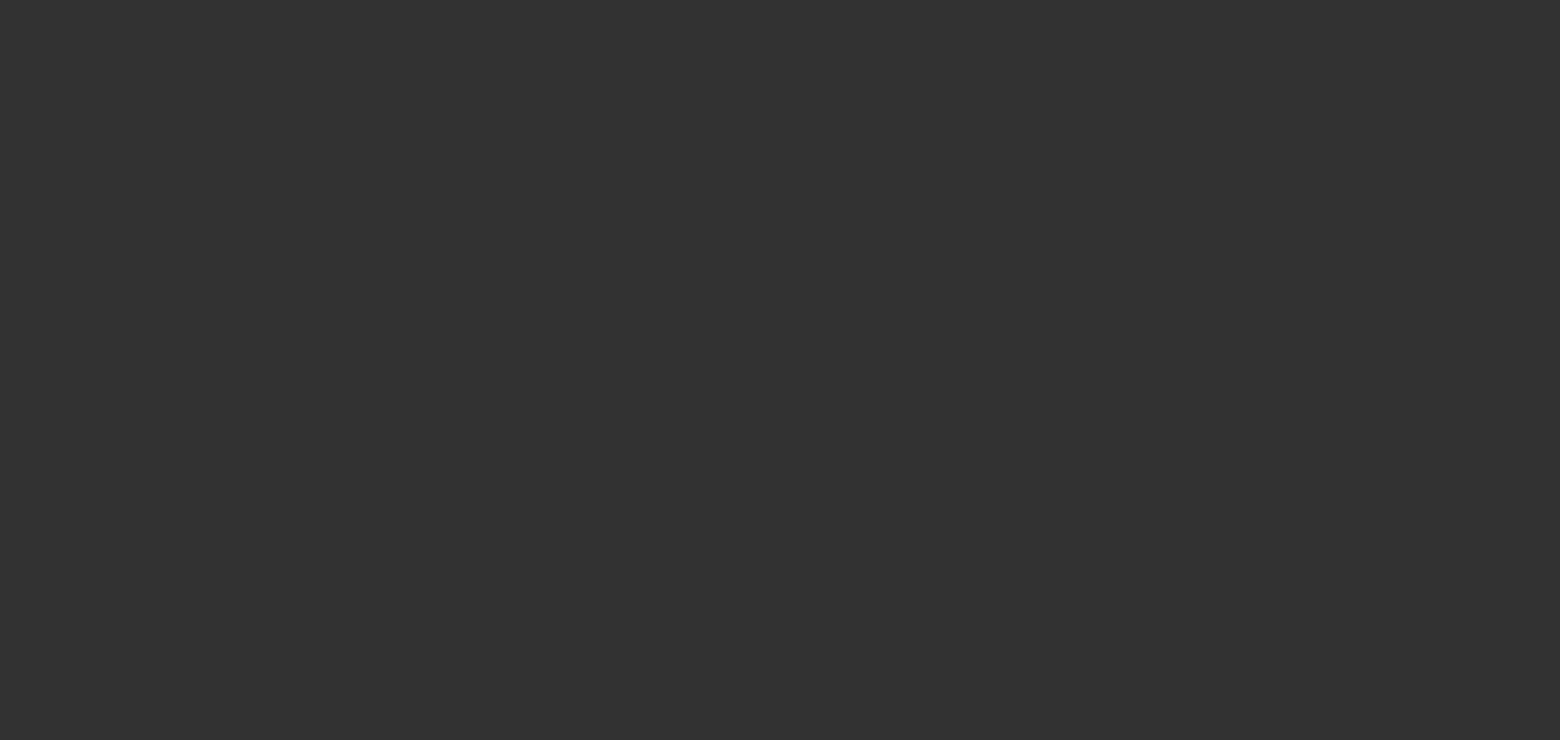
select select "0"
select select "2"
select select "0"
select select "6"
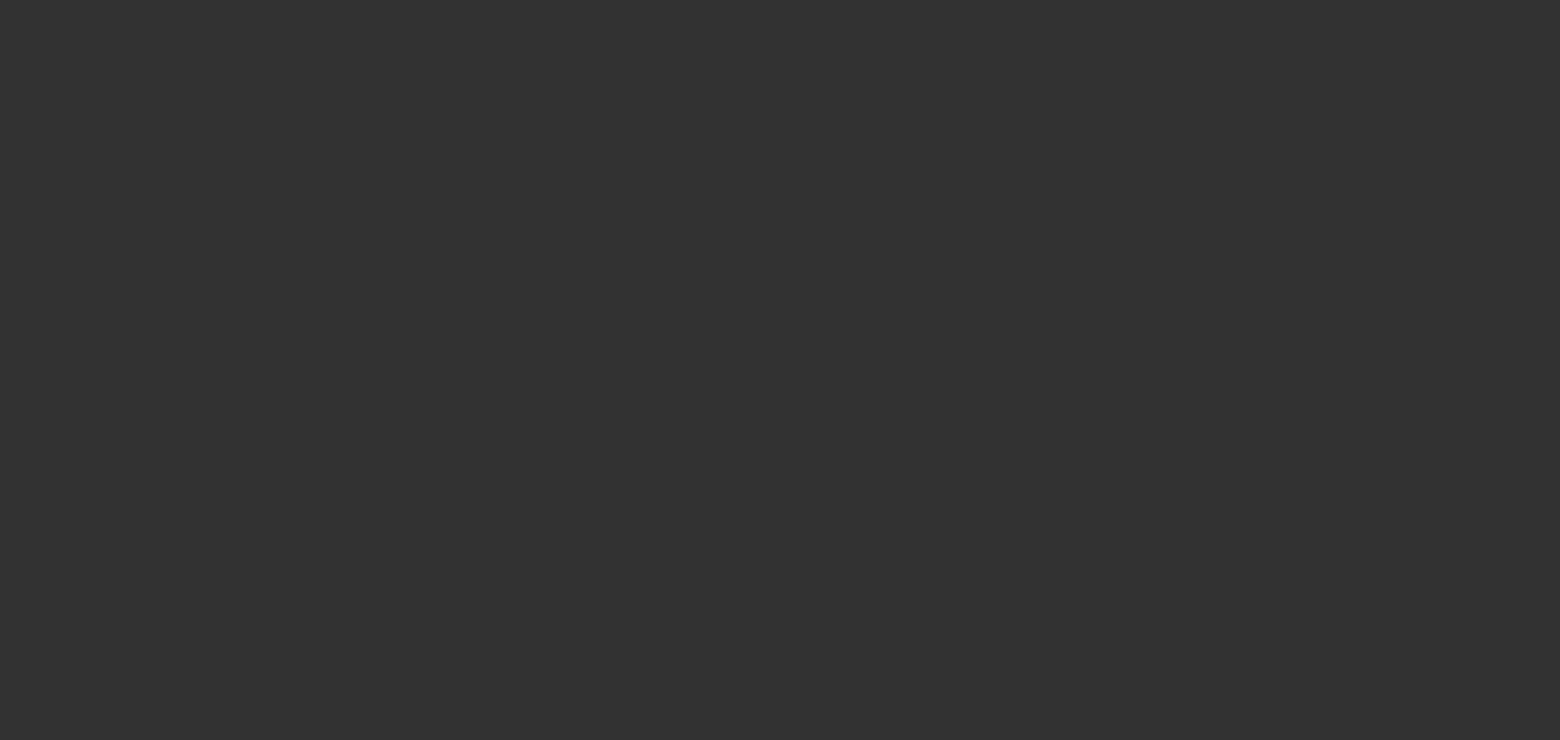
select select "0"
select select "2"
select select "0"
select select "6"
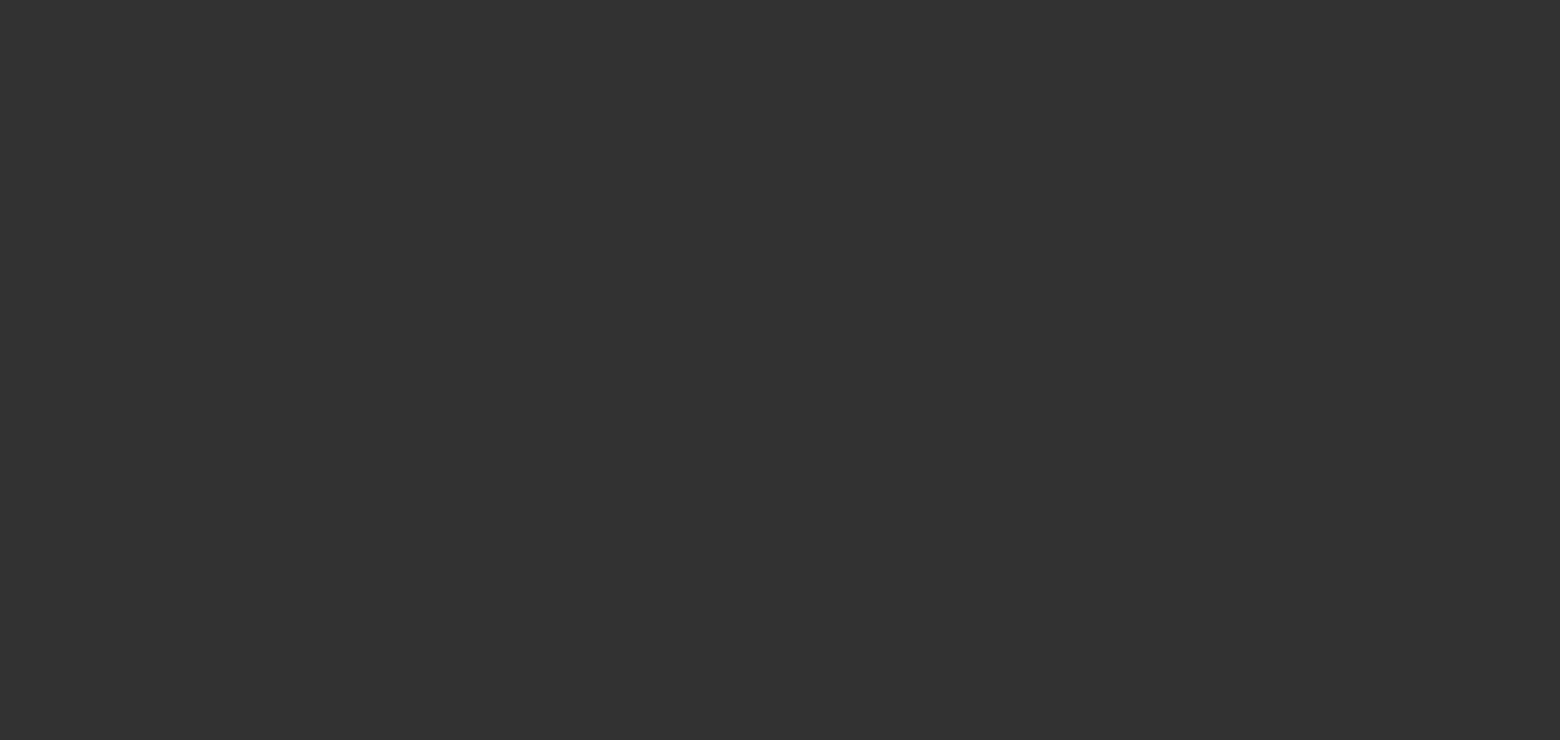
select select "0.15"
select select "2"
select select "0"
select select "6"
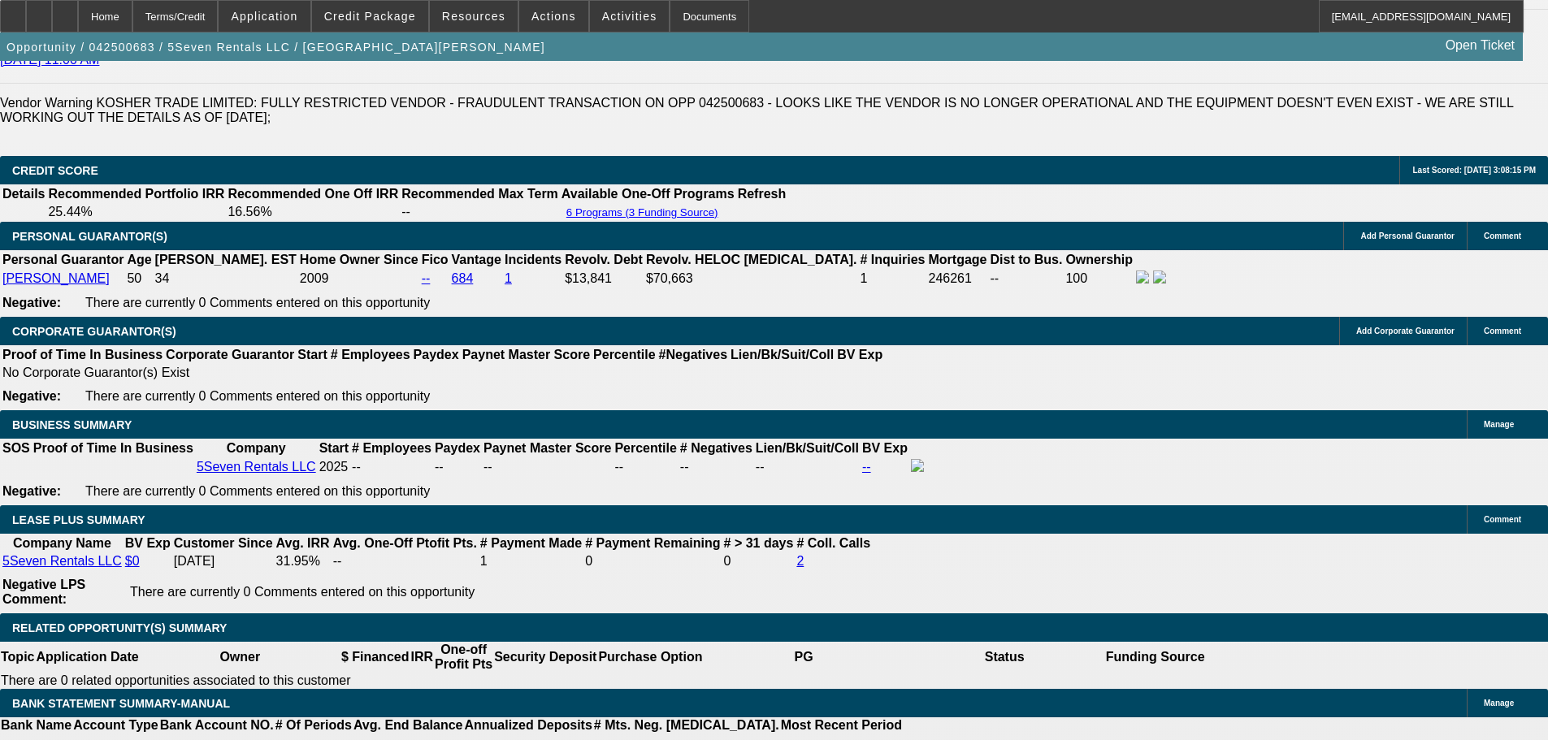
scroll to position [2681, 0]
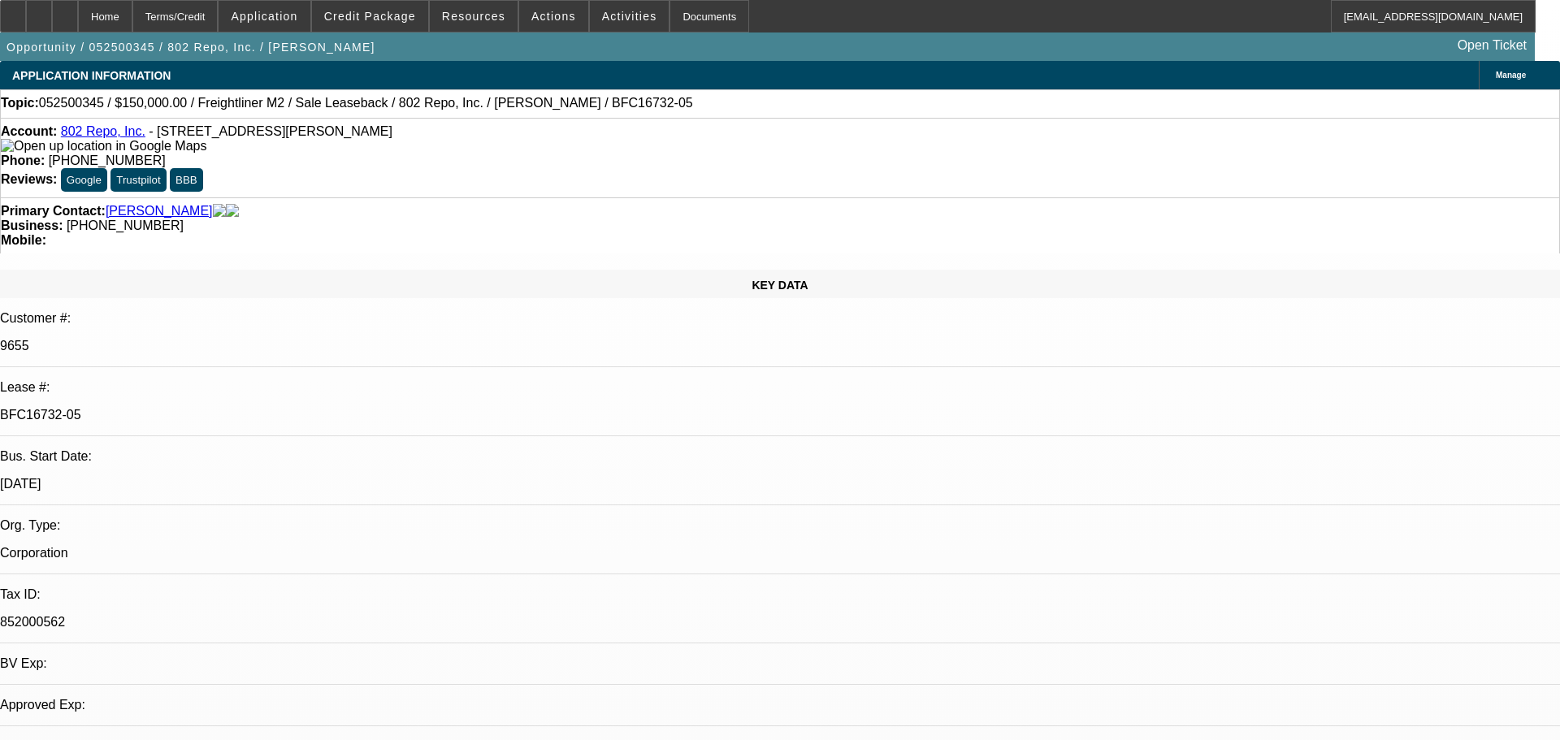
select select "0"
select select "2"
select select "0"
select select "6"
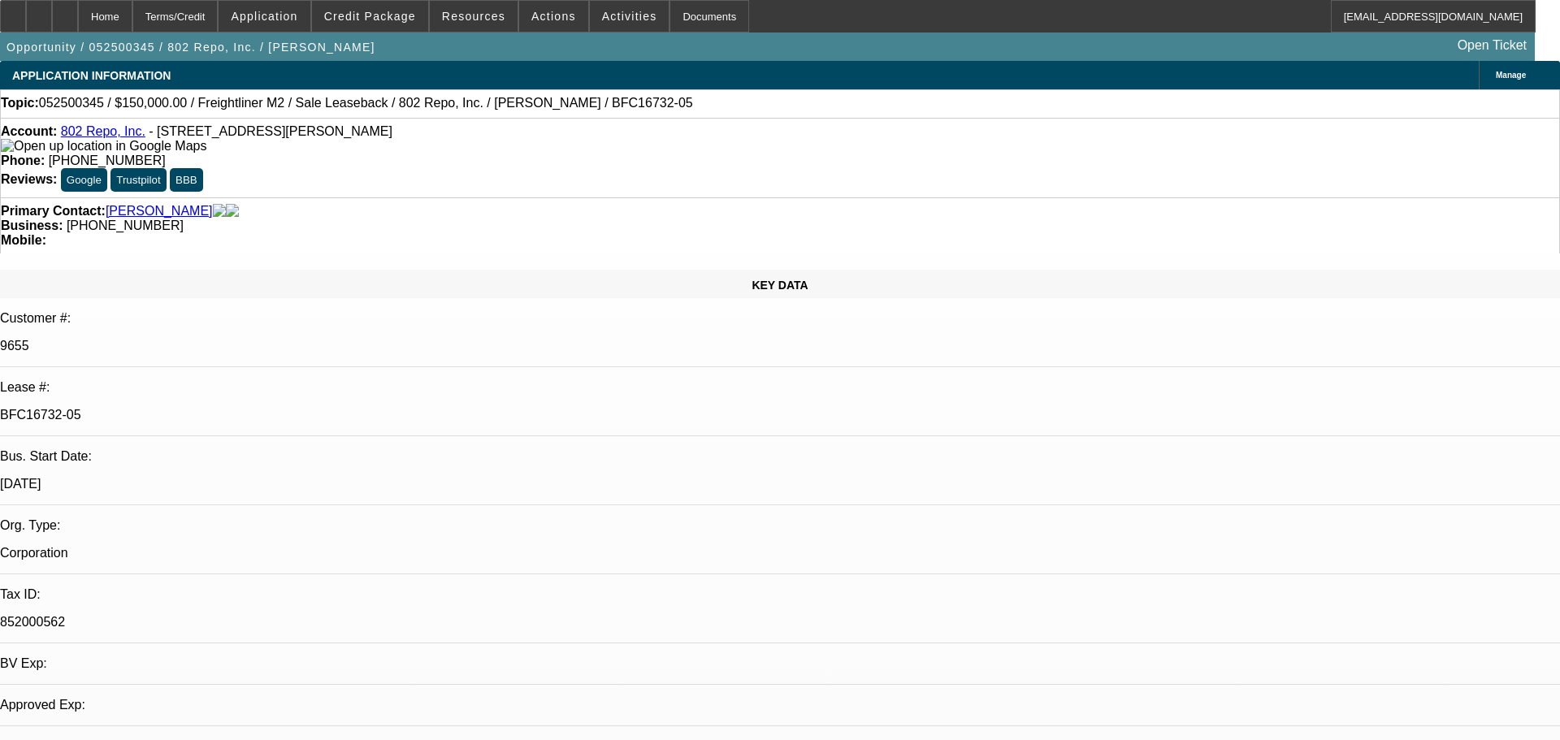
select select "0"
select select "2"
select select "0"
select select "6"
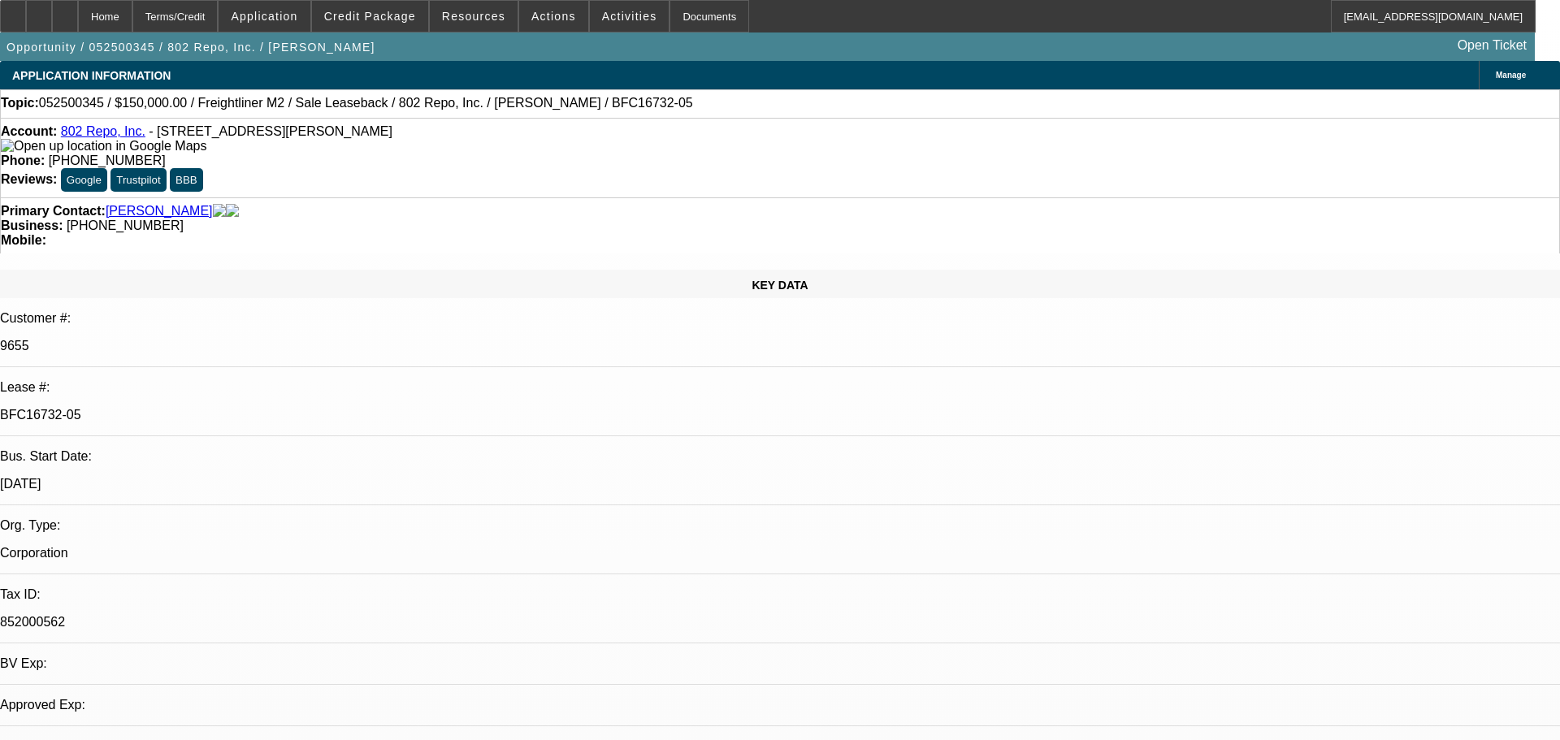
select select "0"
select select "2"
select select "0"
select select "6"
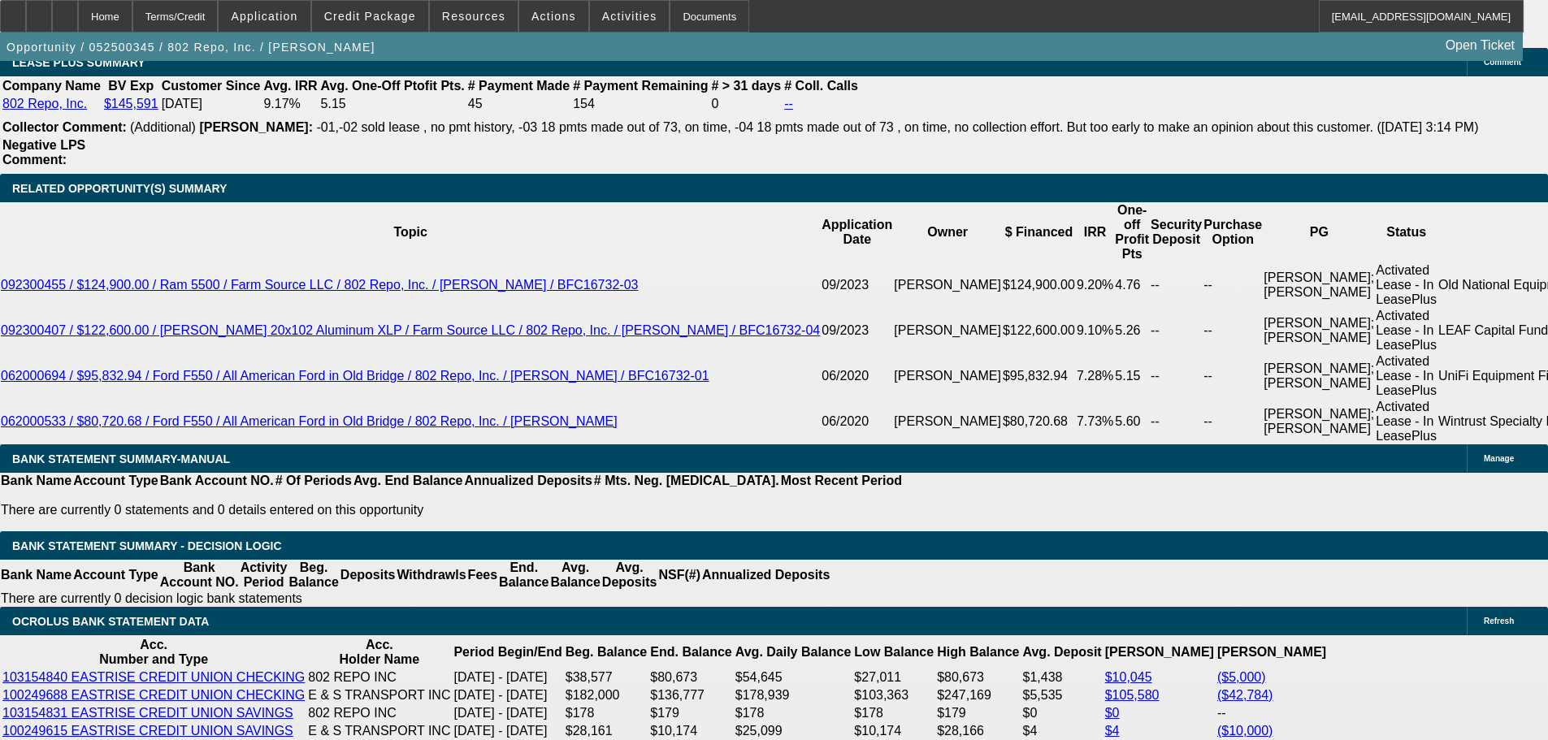
scroll to position [3331, 0]
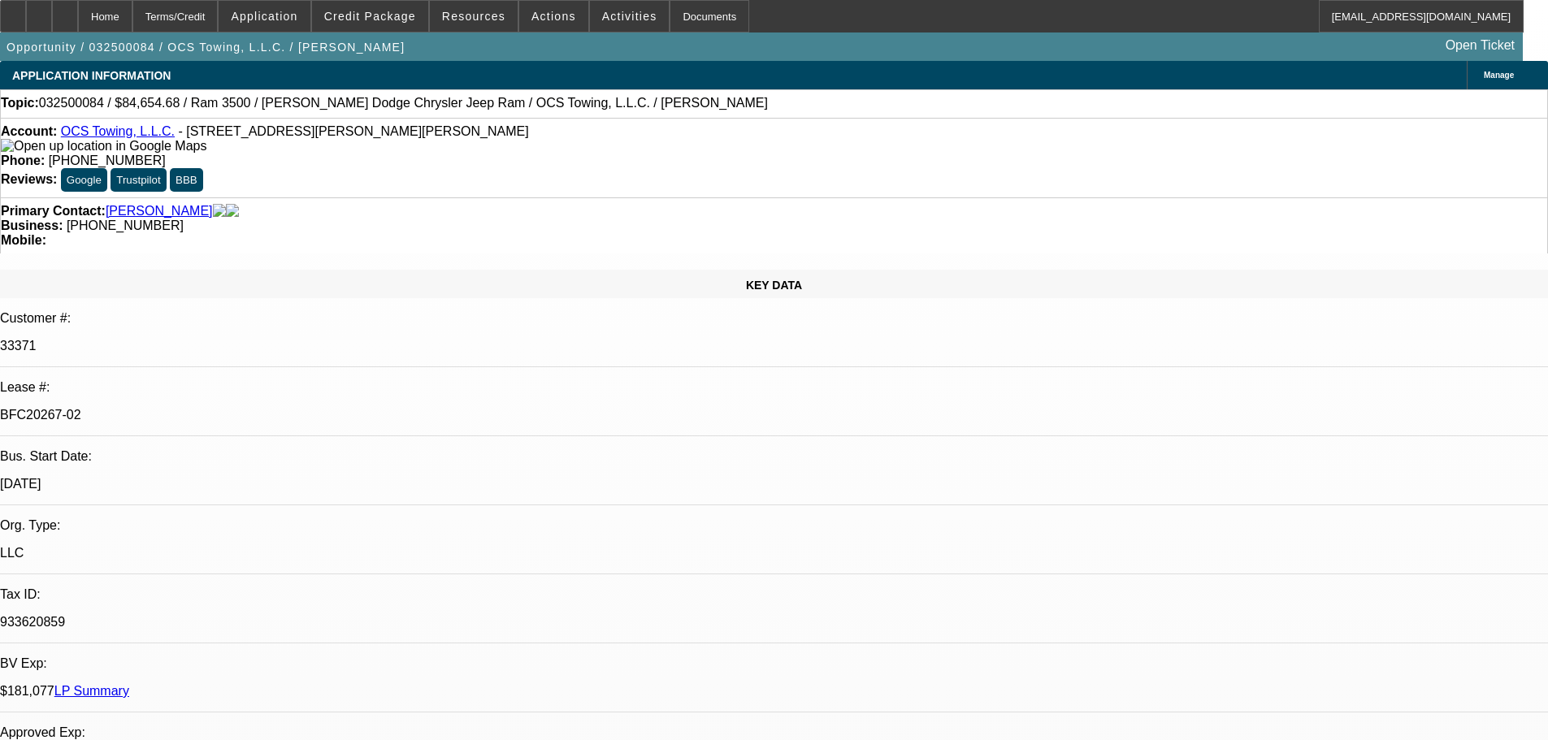
select select "0"
select select "2"
select select "0.1"
select select "4"
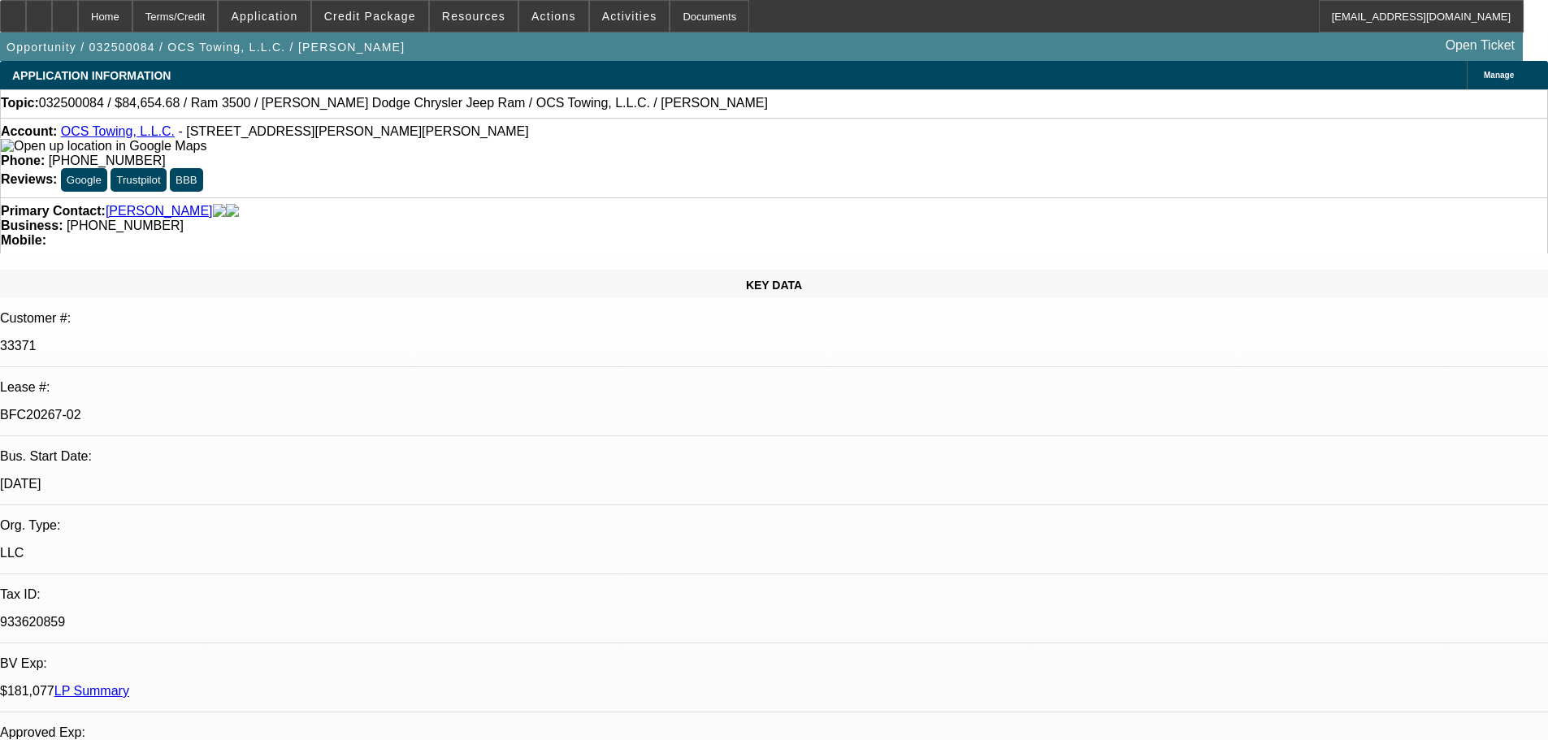
select select "0"
select select "2"
select select "0.1"
select select "4"
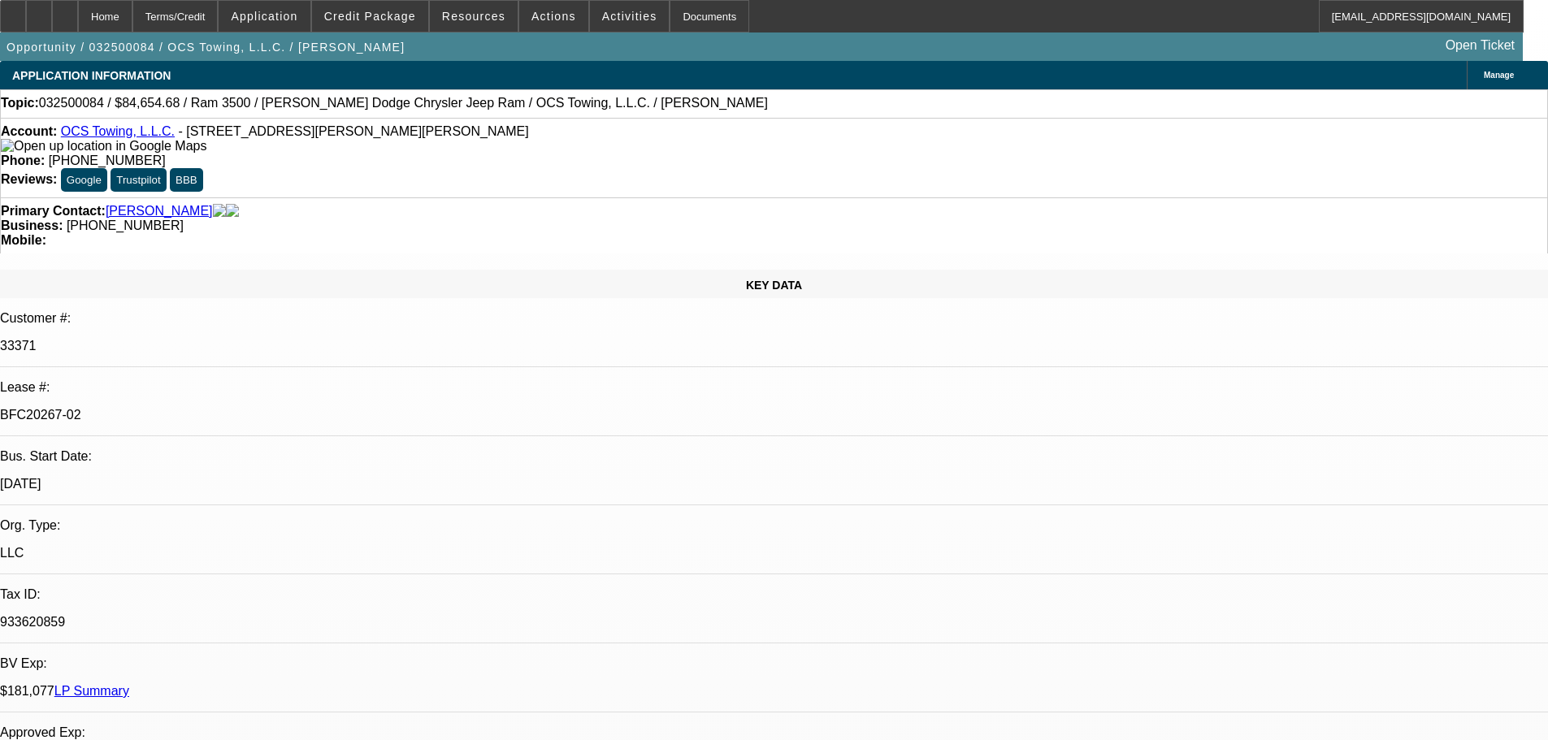
select select "0"
select select "2"
select select "0.1"
select select "4"
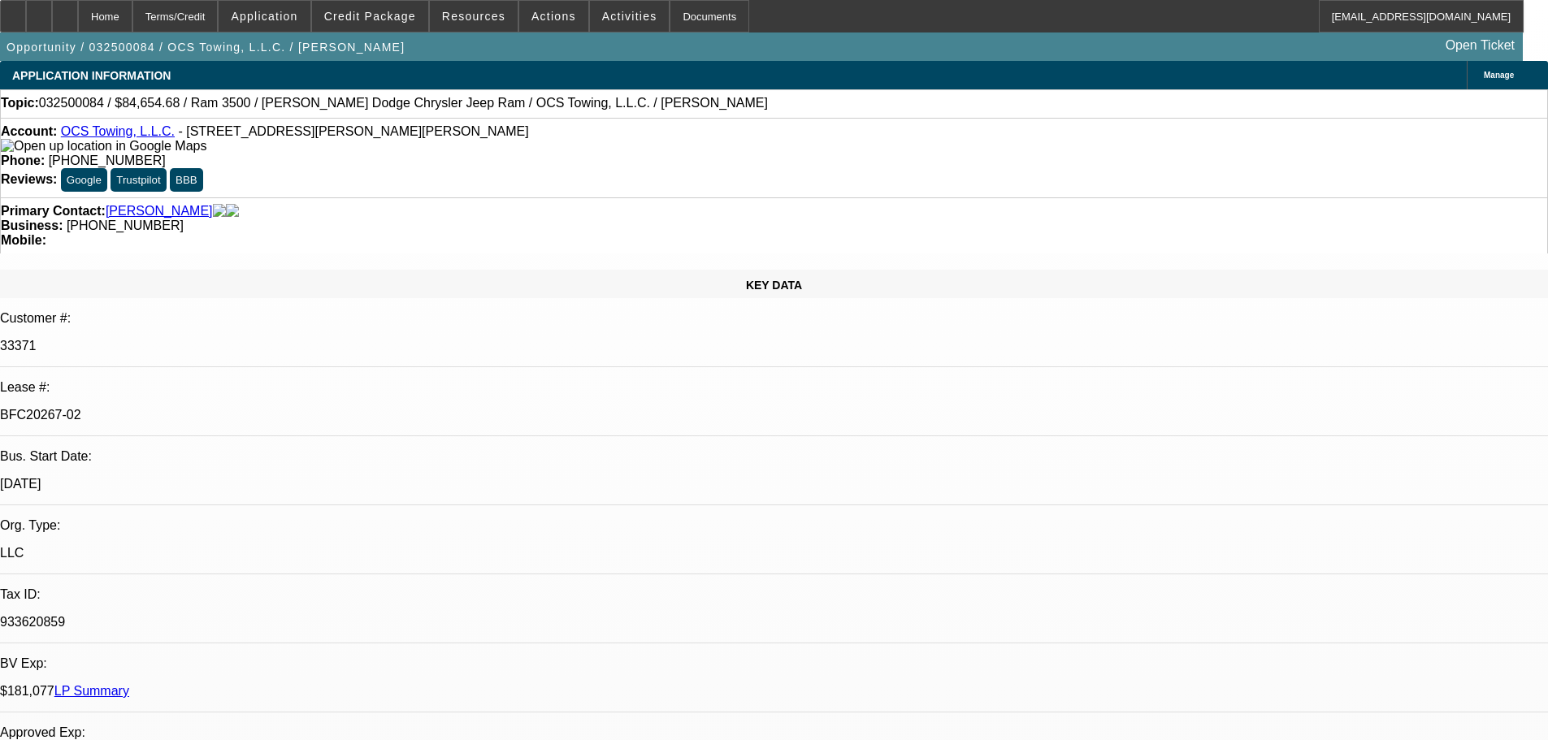
select select "0"
select select "2"
select select "0.1"
select select "4"
drag, startPoint x: 195, startPoint y: 273, endPoint x: 266, endPoint y: 267, distance: 71.7
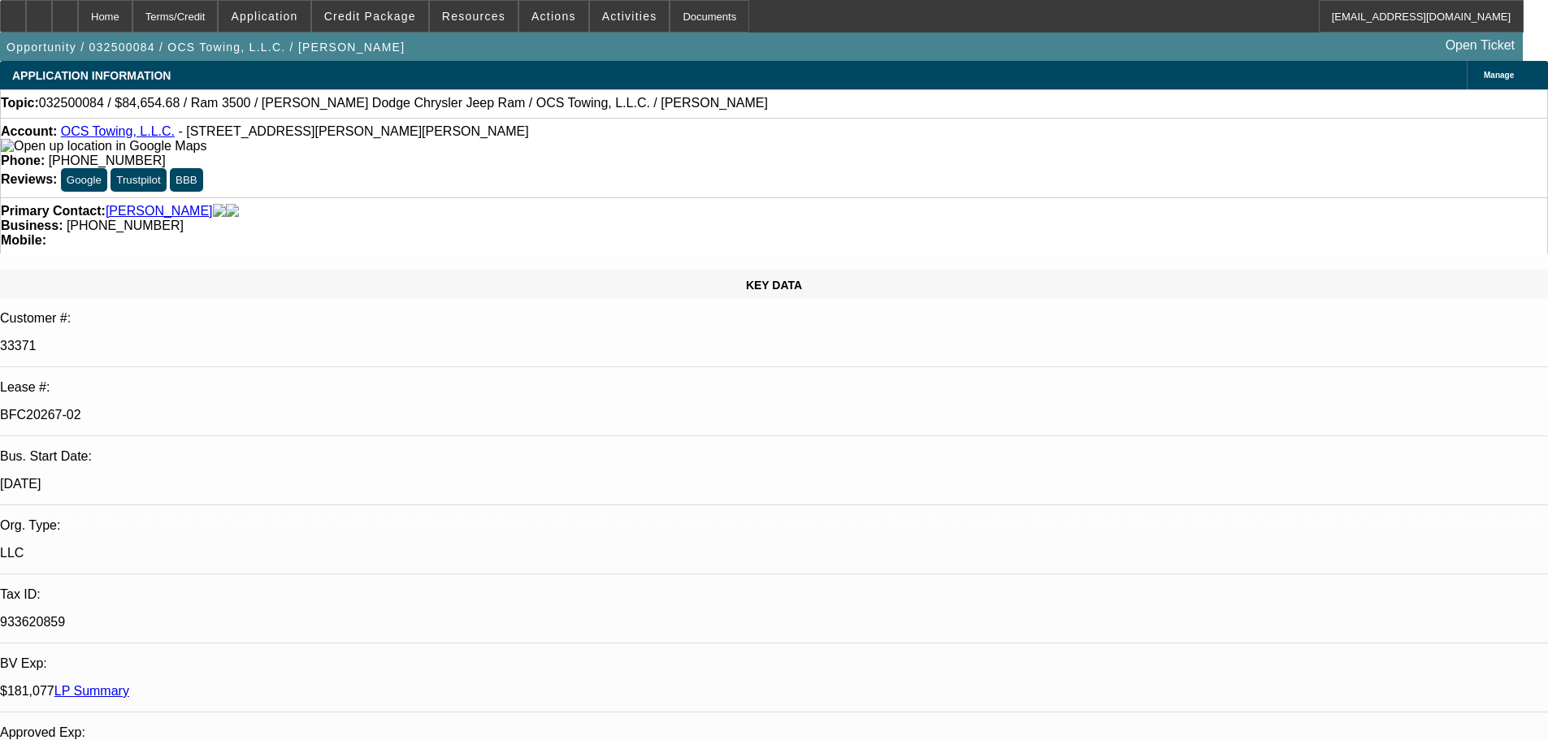
click at [266, 408] on div "BFC20267-02" at bounding box center [774, 415] width 1548 height 15
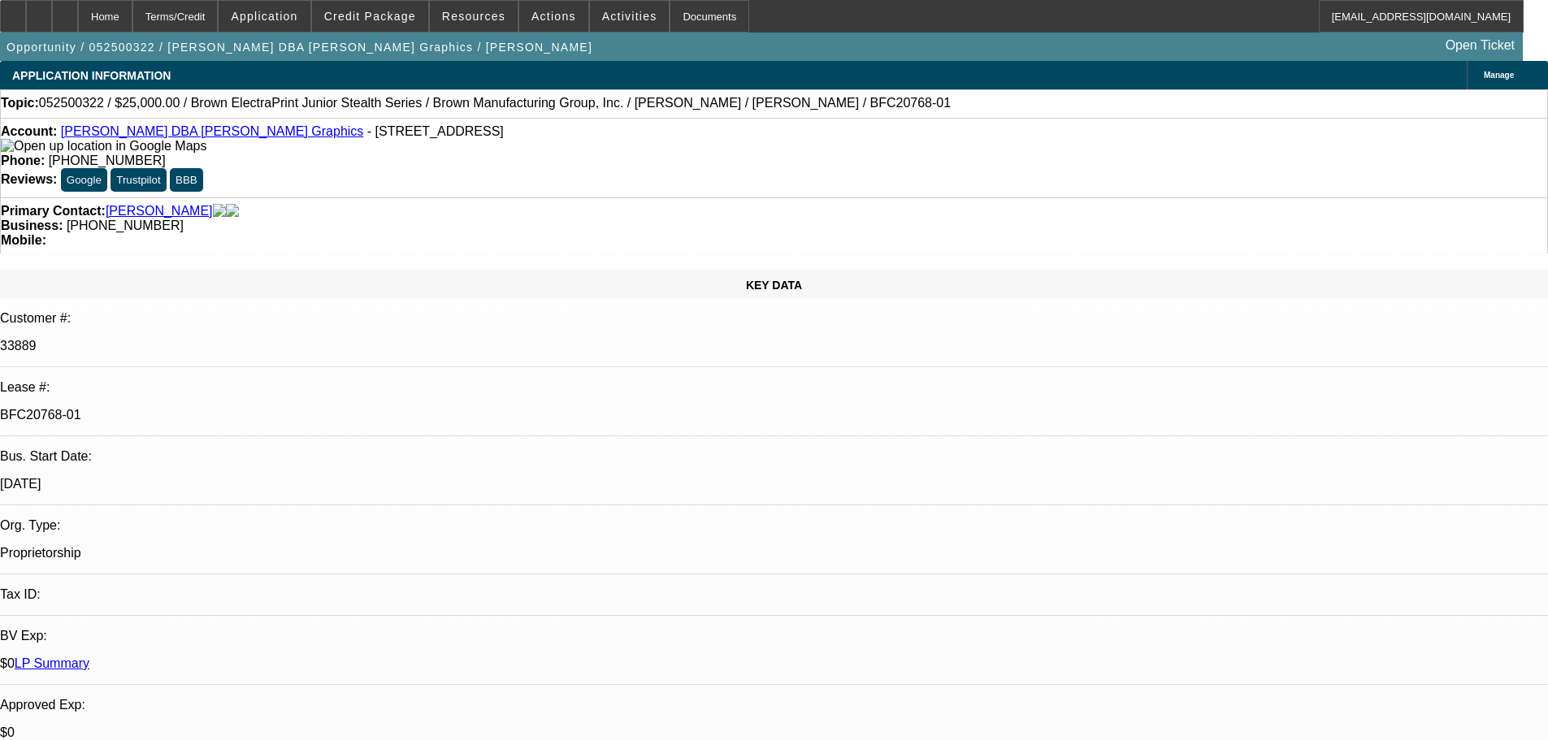
select select "0"
select select "0.1"
select select "4"
select select "0"
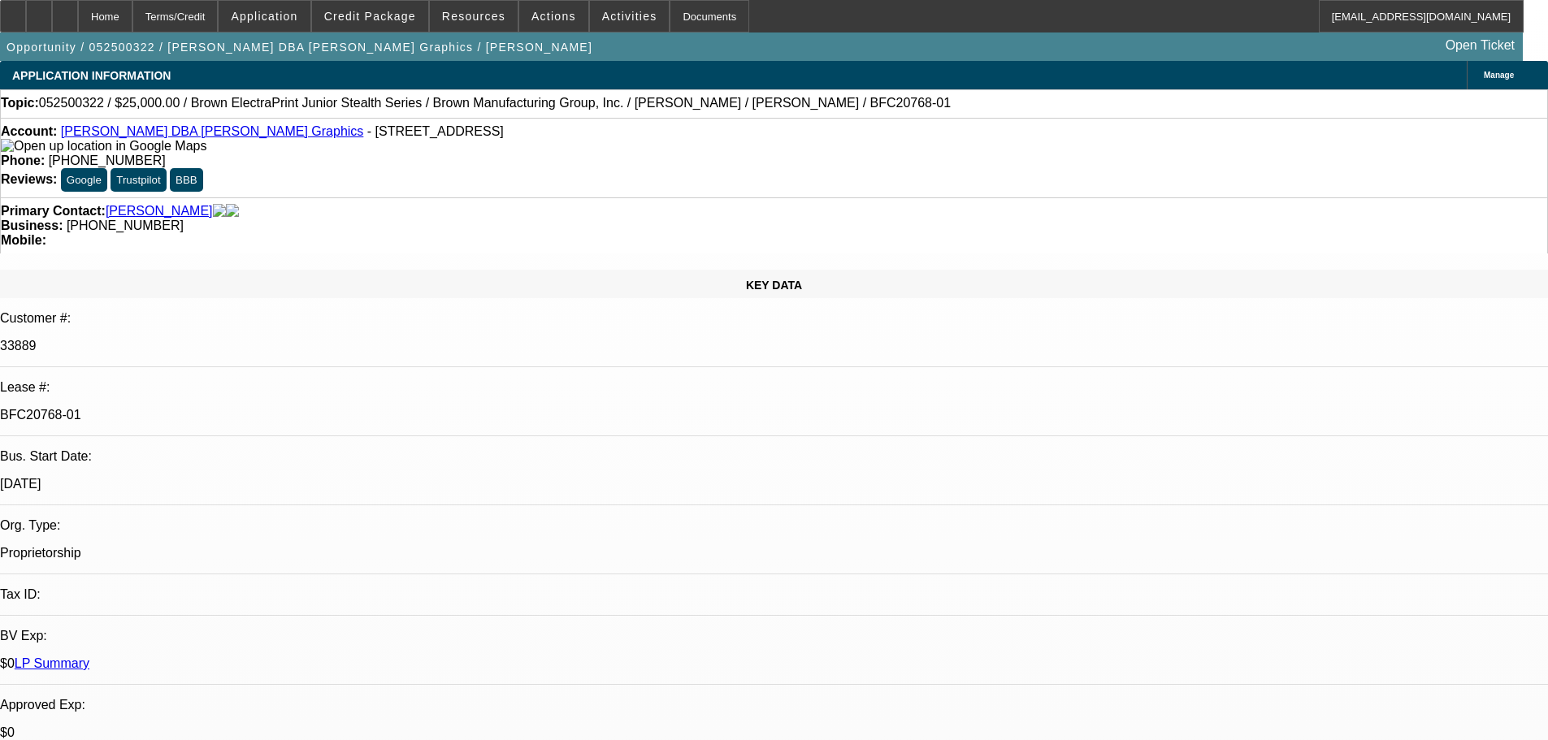
select select "0"
select select "2"
select select "0"
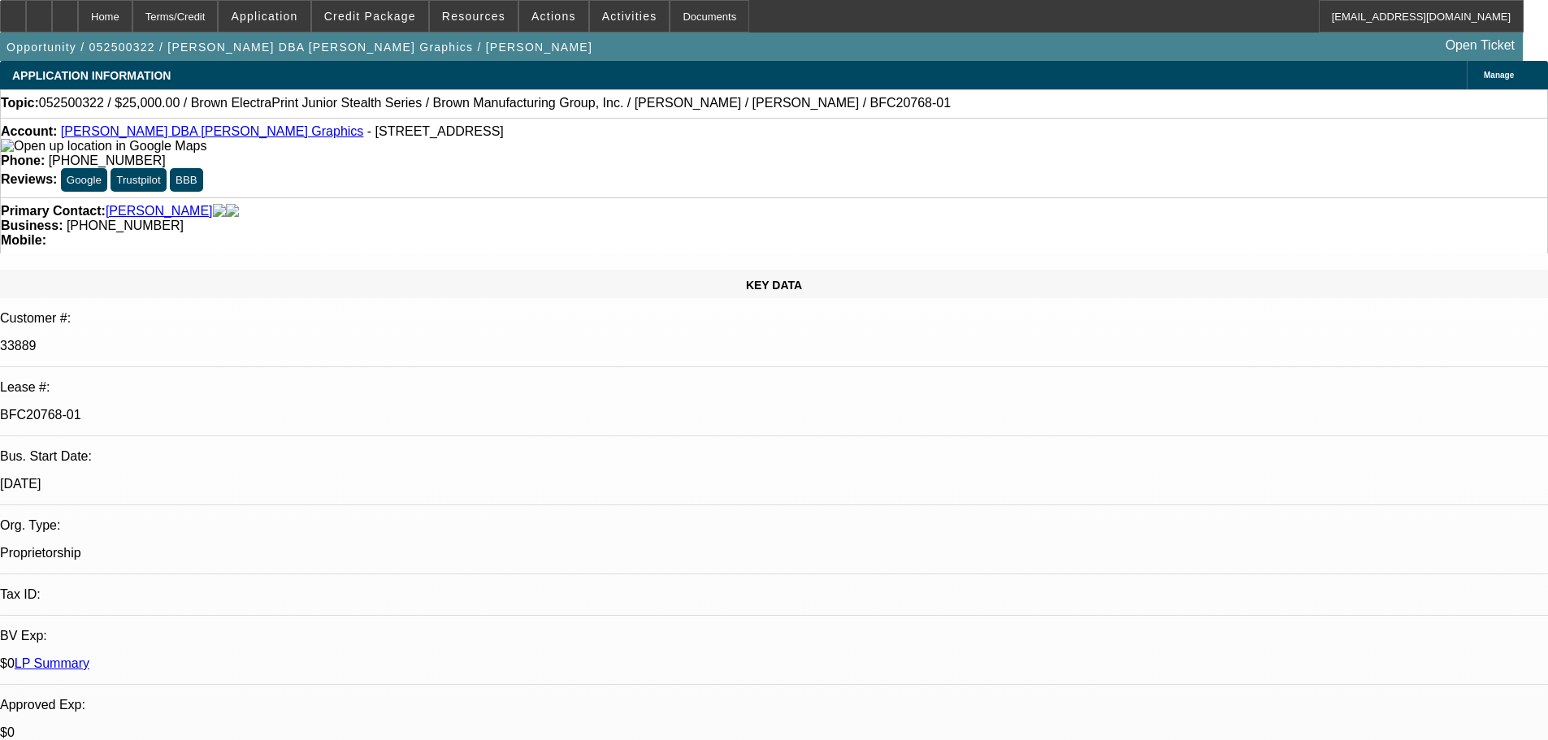
select select "0.1"
select select "4"
select select "0"
select select "0.1"
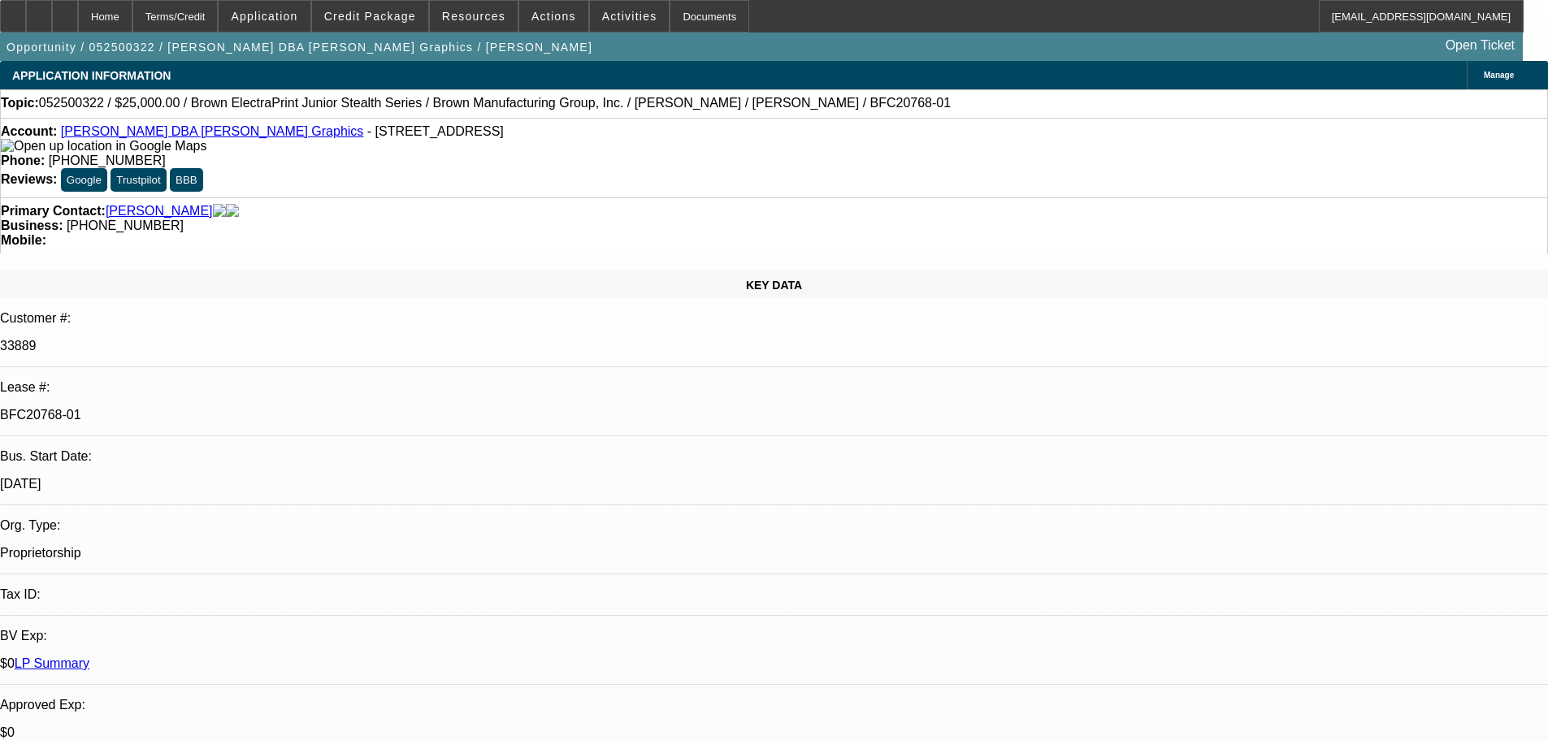
select select "4"
drag, startPoint x: 188, startPoint y: 272, endPoint x: 286, endPoint y: 264, distance: 97.8
click at [286, 408] on div "BFC20768-01" at bounding box center [774, 415] width 1548 height 15
copy p "BFC20768-01"
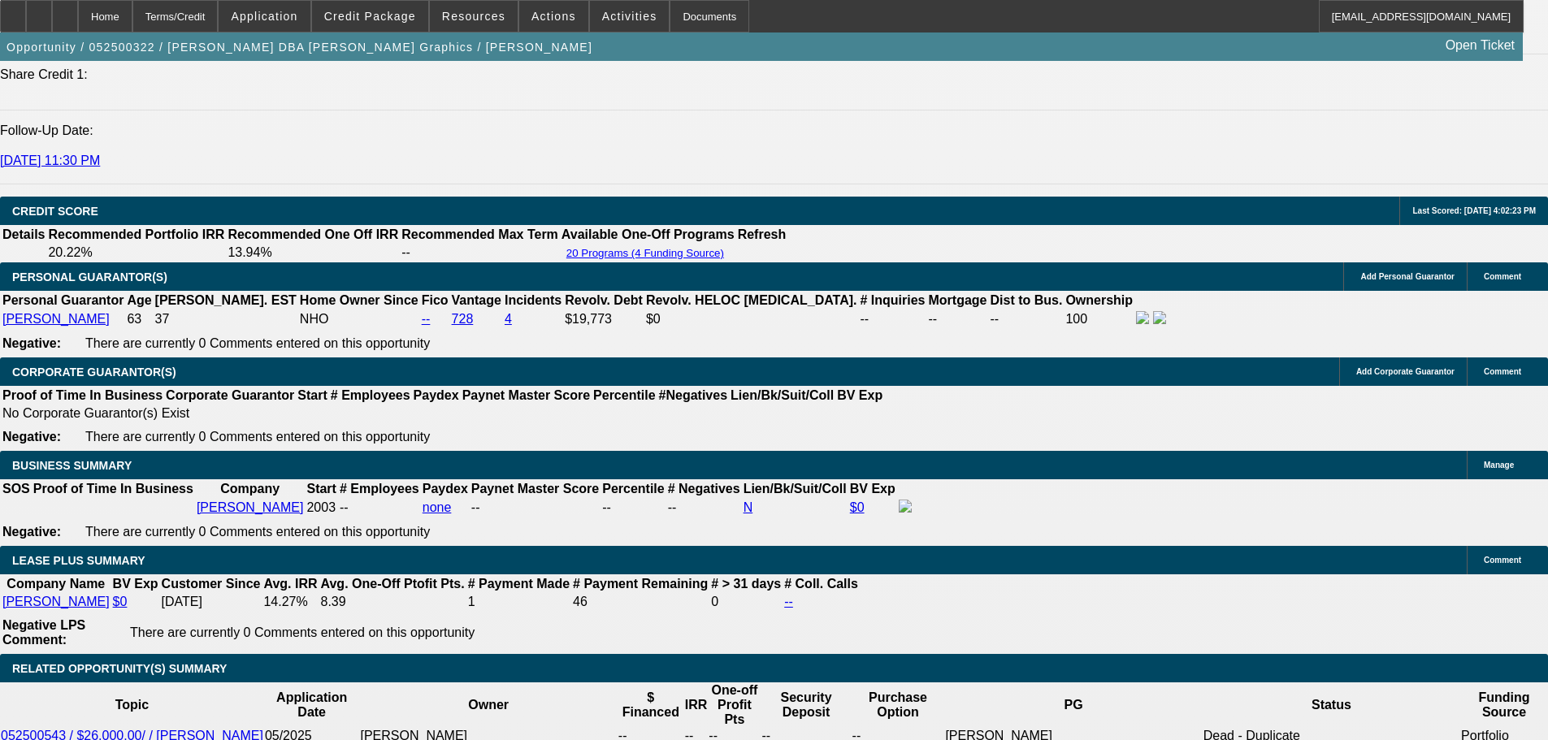
scroll to position [2275, 0]
